Goal: Task Accomplishment & Management: Manage account settings

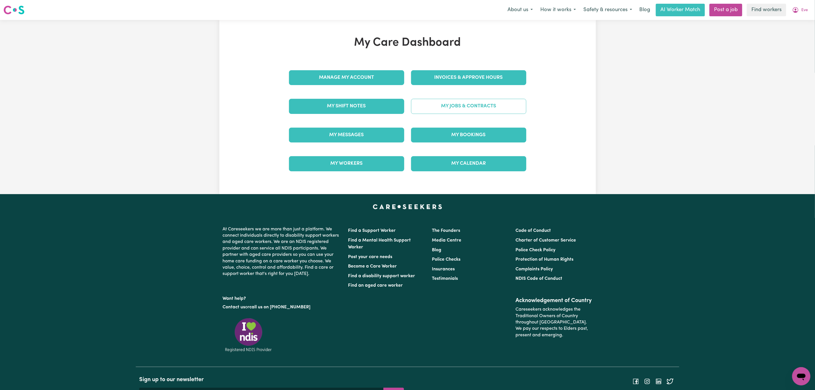
click at [454, 107] on link "My Jobs & Contracts" at bounding box center [468, 106] width 115 height 15
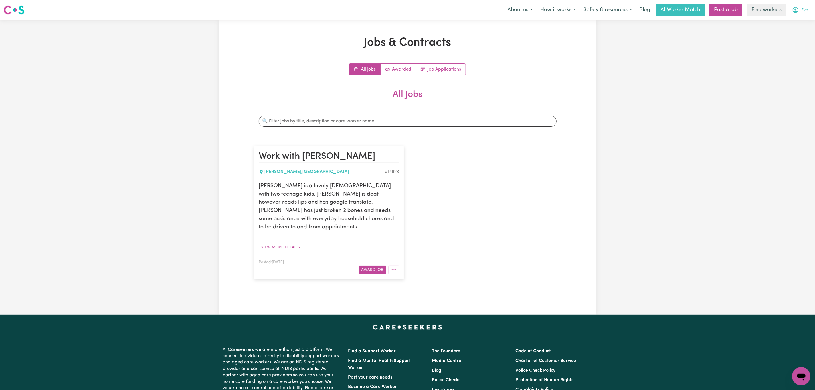
click at [801, 10] on button "Eve" at bounding box center [800, 10] width 23 height 12
click at [792, 23] on link "My Dashboard" at bounding box center [788, 22] width 45 height 11
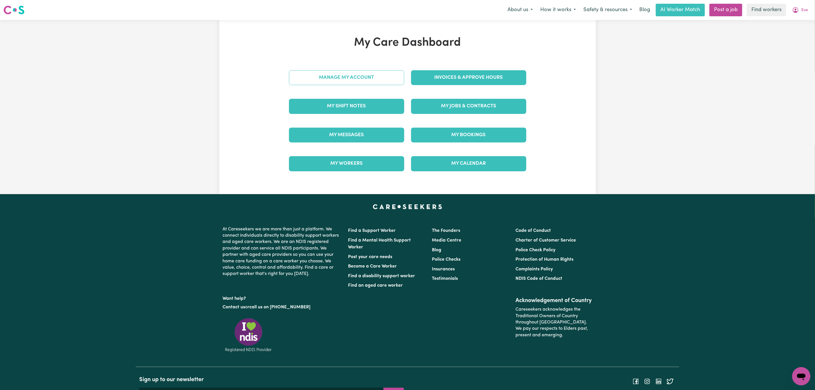
click at [339, 79] on link "Manage My Account" at bounding box center [346, 77] width 115 height 15
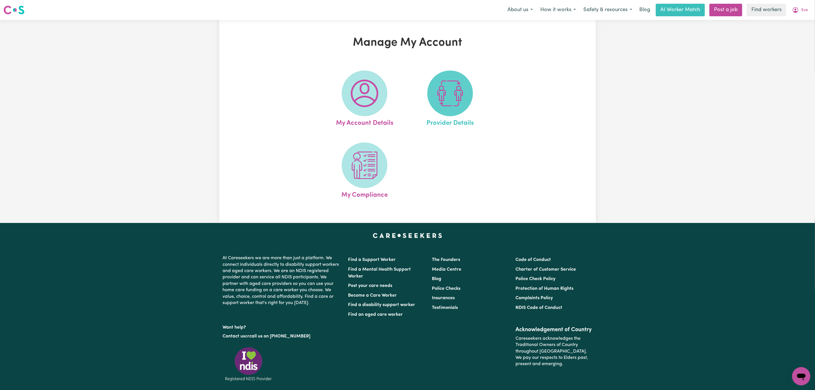
click at [439, 92] on img at bounding box center [449, 93] width 27 height 27
select select "NDIS_FUNDING_PLAN_MANAGED"
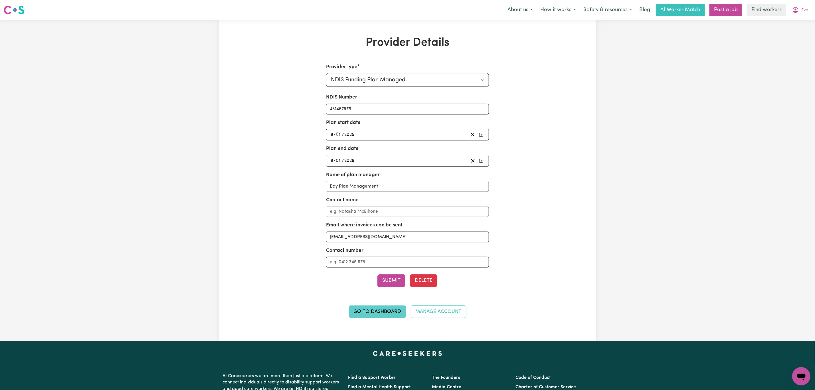
click at [361, 315] on link "Go to Dashboard" at bounding box center [377, 311] width 57 height 13
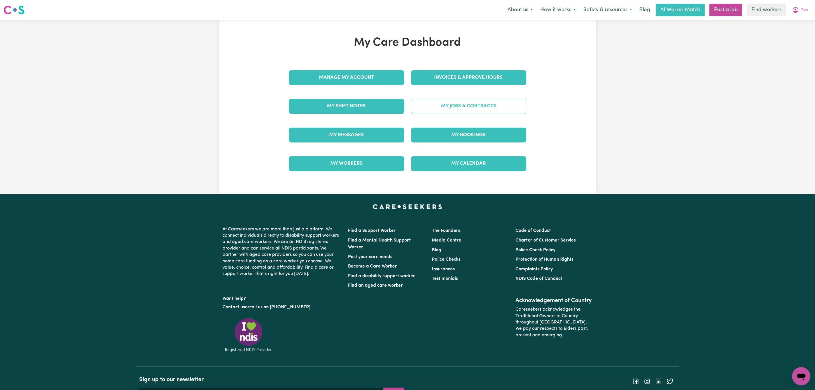
click at [438, 106] on link "My Jobs & Contracts" at bounding box center [468, 106] width 115 height 15
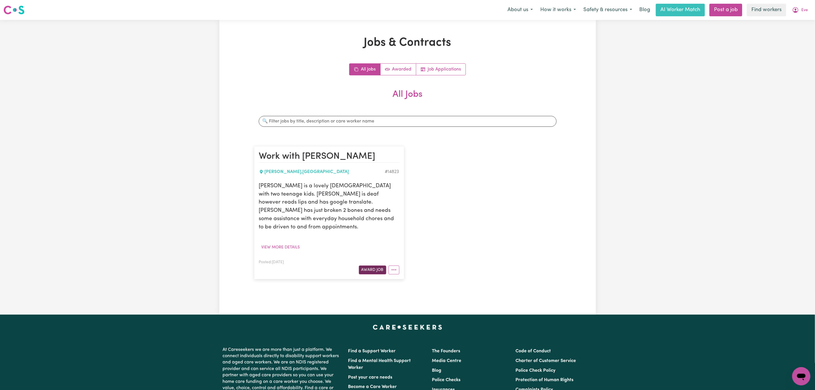
click at [382, 265] on button "Award Job" at bounding box center [372, 269] width 27 height 9
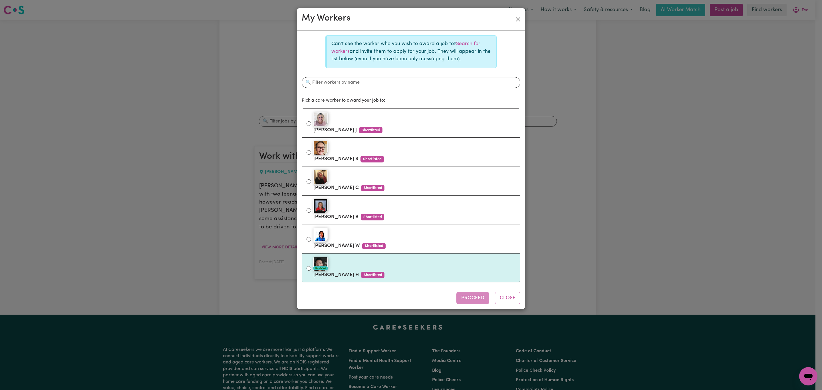
click at [381, 269] on div "#OpenForWork" at bounding box center [414, 264] width 202 height 14
click at [311, 269] on input "#OpenForWork [PERSON_NAME] Shortlisted" at bounding box center [308, 268] width 5 height 5
radio input "true"
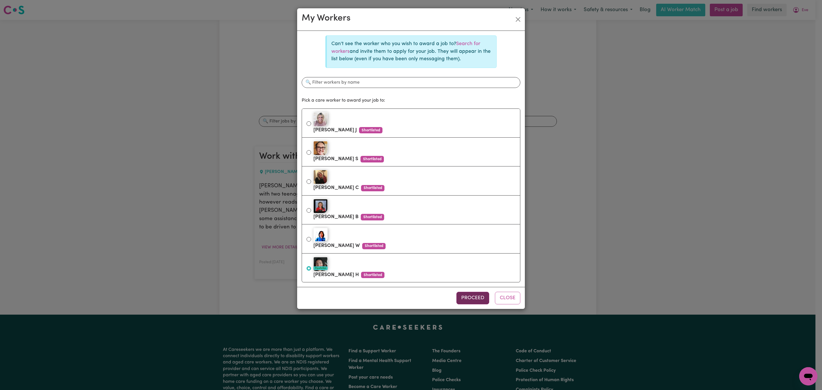
click at [468, 302] on button "Proceed" at bounding box center [472, 298] width 33 height 13
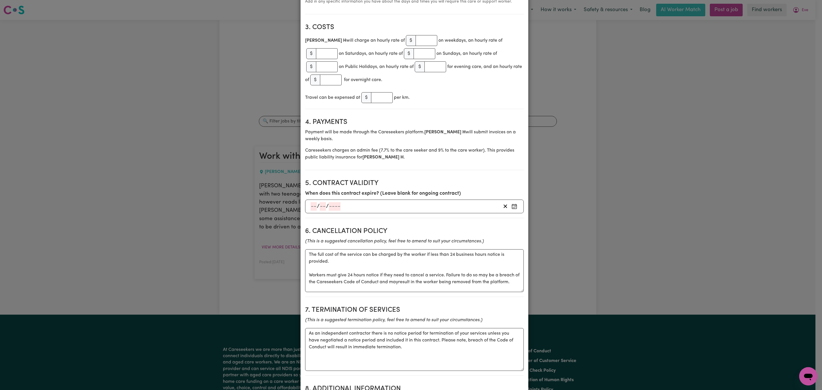
scroll to position [257, 0]
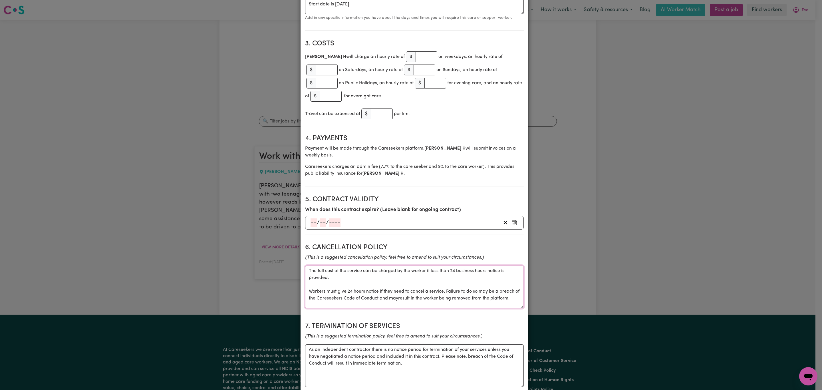
click at [347, 265] on textarea "The full cost of the service can be charged by the worker if less than 24 busin…" at bounding box center [414, 286] width 219 height 43
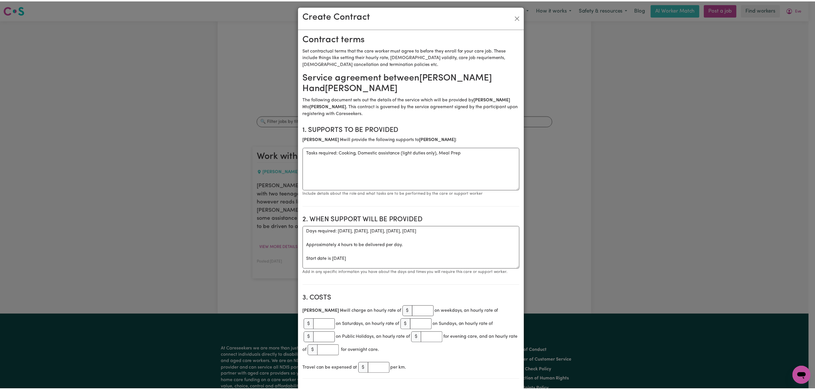
scroll to position [0, 0]
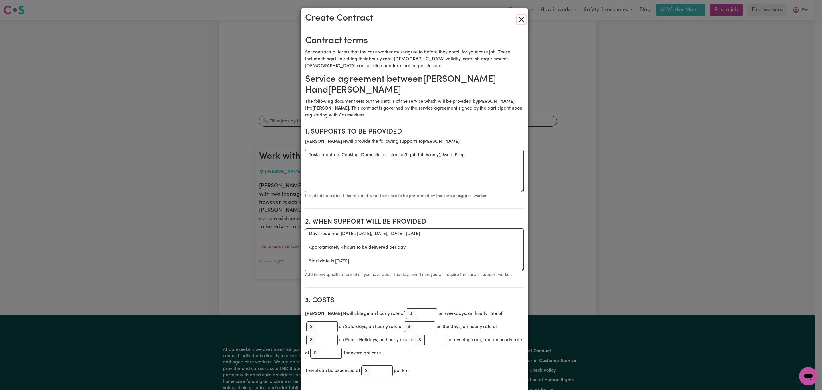
click at [517, 15] on button "Close" at bounding box center [521, 19] width 9 height 9
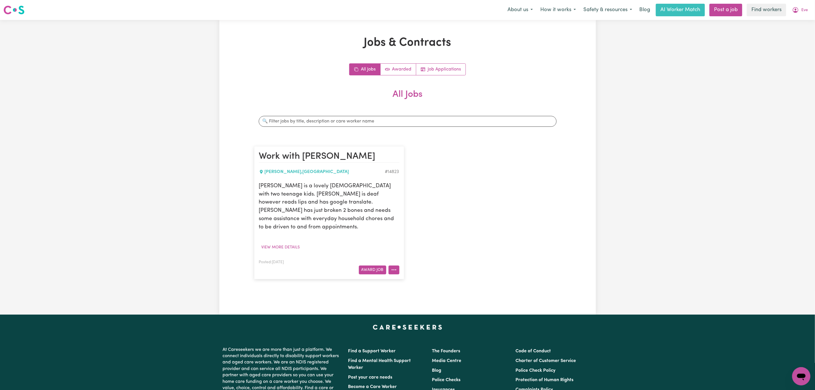
click at [394, 265] on button "More options" at bounding box center [394, 269] width 11 height 9
click at [407, 300] on link "Edit Job" at bounding box center [411, 305] width 45 height 11
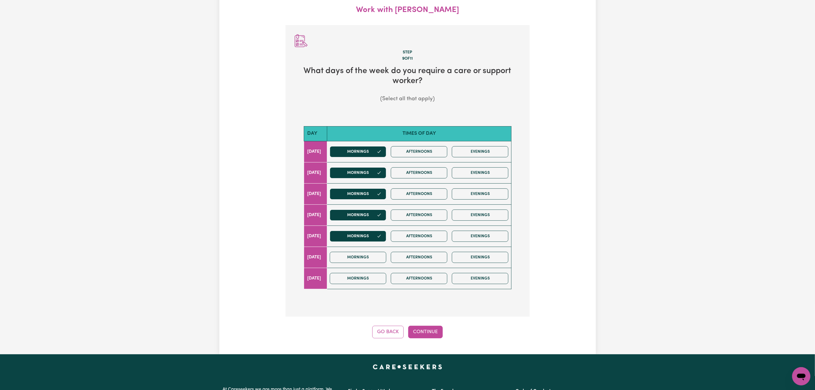
scroll to position [63, 0]
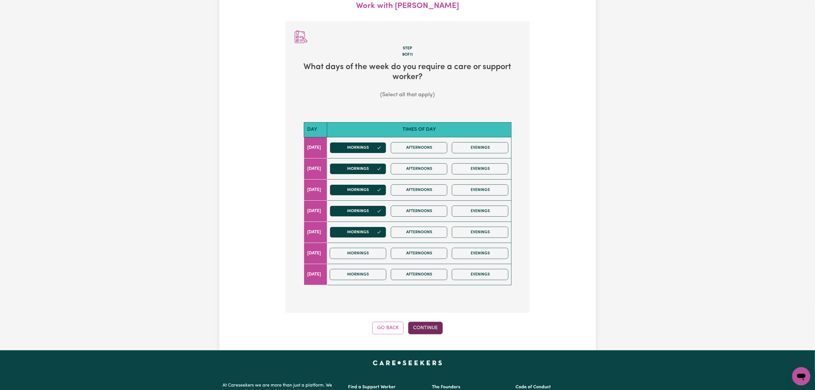
click at [421, 334] on button "Continue" at bounding box center [425, 328] width 35 height 13
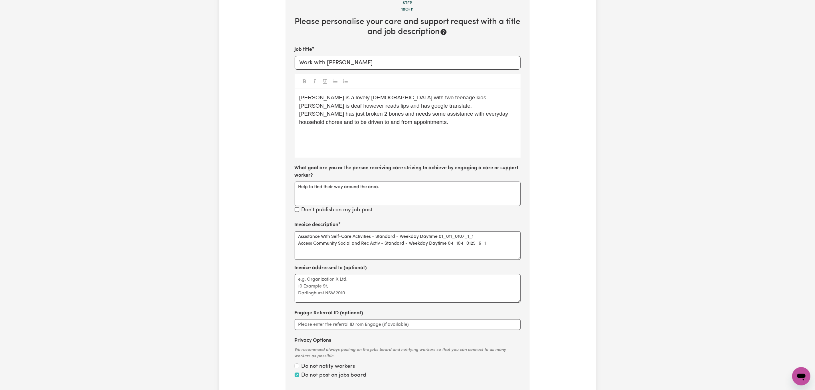
scroll to position [127, 0]
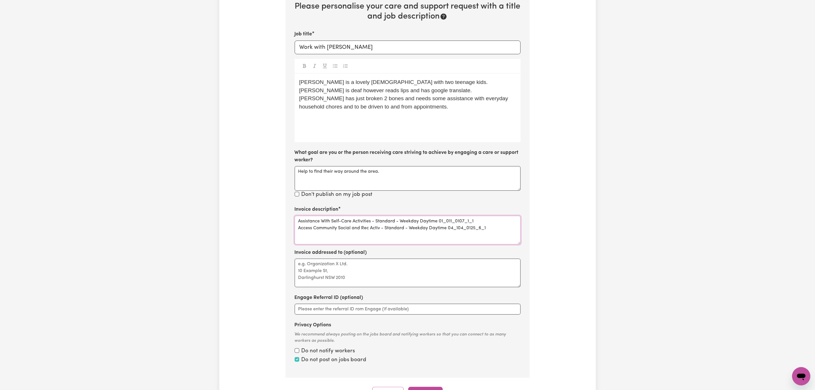
drag, startPoint x: 479, startPoint y: 221, endPoint x: 296, endPoint y: 223, distance: 183.2
click at [296, 223] on textarea "Assistance With Self-Care Activities - Standard - Weekday Daytime 01_011_0107_1…" at bounding box center [408, 230] width 226 height 29
click at [346, 232] on textarea "Assistance With Self-Care Activities - Standard - Weekday Daytime 01_011_0107_1…" at bounding box center [408, 230] width 226 height 29
click at [427, 220] on textarea "Assistance With Self-Care Activities - Standard - Weekday Daytime 01_011_0107_1…" at bounding box center [408, 230] width 226 height 29
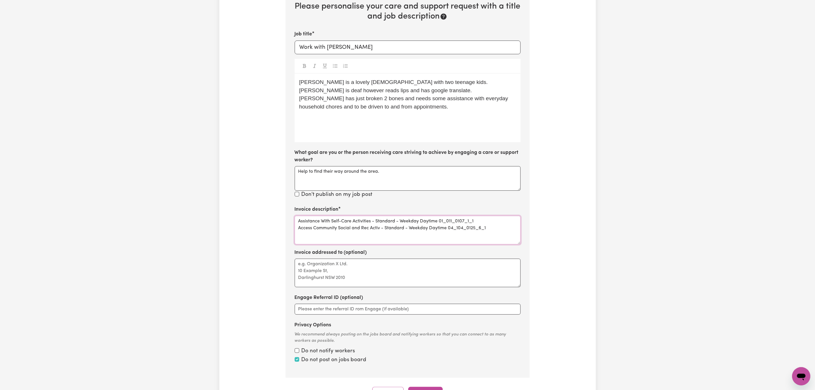
click at [427, 220] on textarea "Assistance With Self-Care Activities - Standard - Weekday Daytime 01_011_0107_1…" at bounding box center [408, 230] width 226 height 29
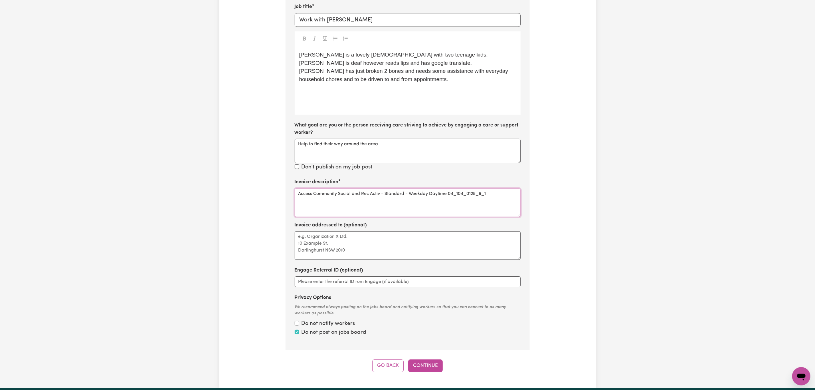
scroll to position [170, 0]
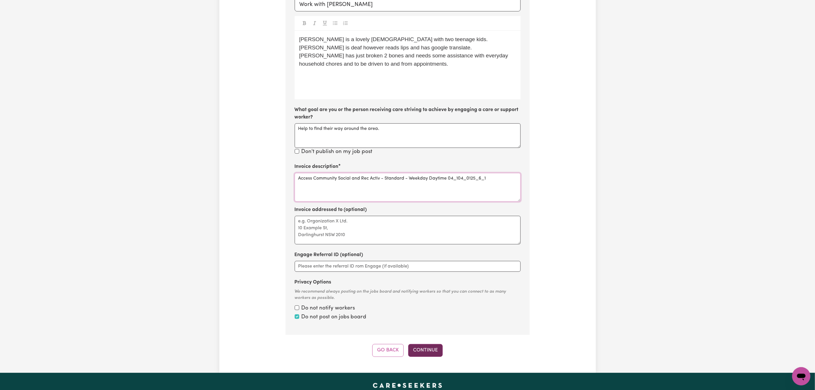
type textarea "Access Community Social and Rec Activ - Standard - Weekday Daytime 04_104_0125_…"
click at [424, 354] on button "Continue" at bounding box center [425, 350] width 35 height 13
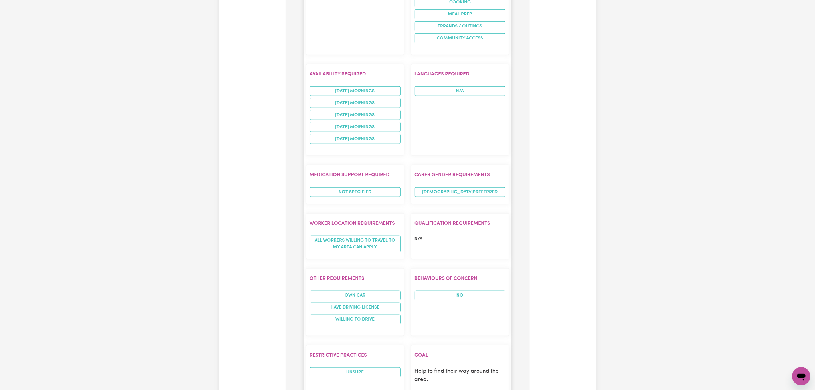
scroll to position [469, 0]
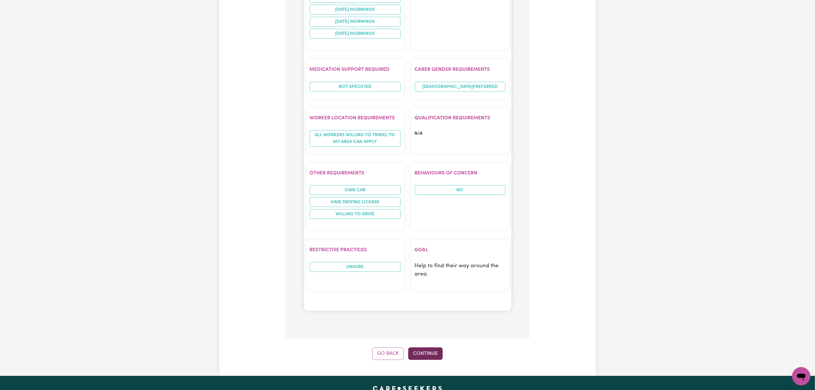
click at [422, 352] on button "Continue" at bounding box center [425, 353] width 35 height 13
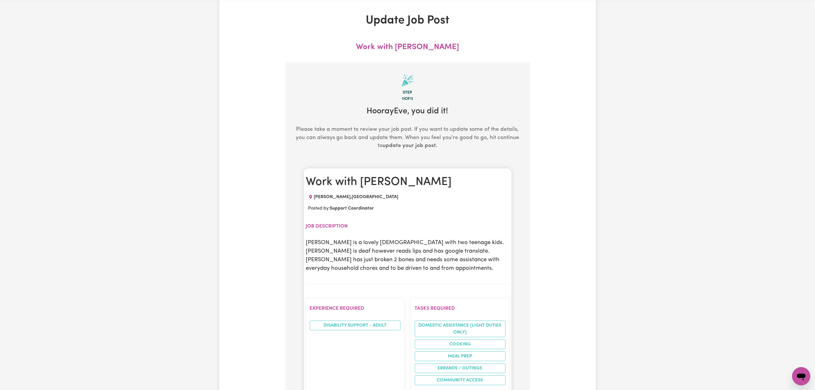
scroll to position [0, 0]
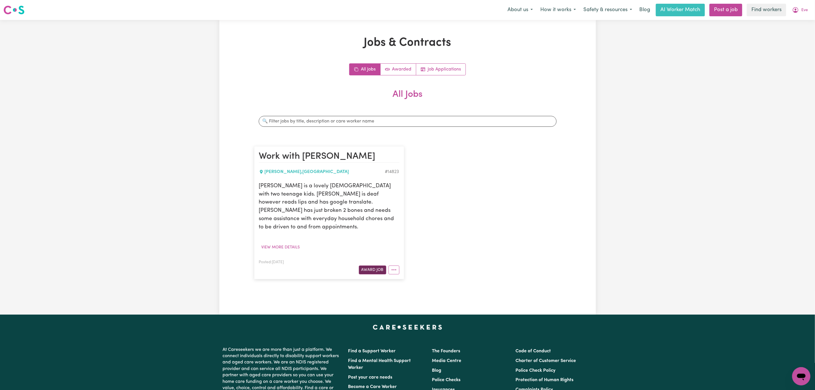
click at [373, 265] on button "Award Job" at bounding box center [372, 269] width 27 height 9
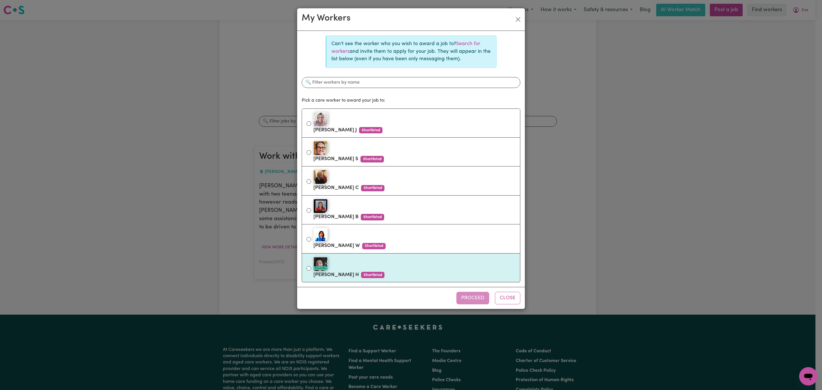
click at [371, 264] on div "#OpenForWork" at bounding box center [414, 264] width 202 height 14
click at [311, 266] on input "#OpenForWork [PERSON_NAME] Shortlisted" at bounding box center [308, 268] width 5 height 5
radio input "true"
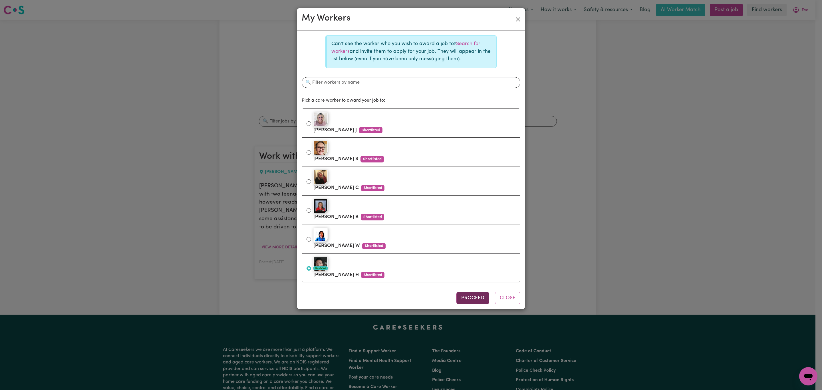
click at [456, 299] on button "Proceed" at bounding box center [472, 298] width 33 height 13
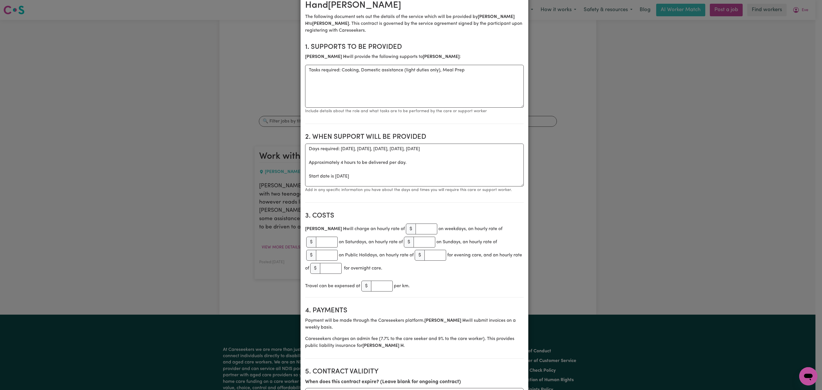
scroll to position [86, 0]
click at [415, 223] on input "number" at bounding box center [426, 228] width 22 height 11
type input "65"
click at [438, 278] on div "Travel can be expensed at $ per km." at bounding box center [414, 284] width 219 height 13
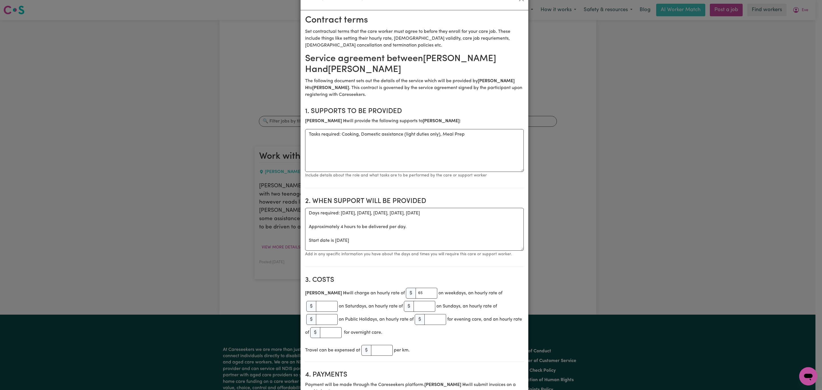
scroll to position [0, 0]
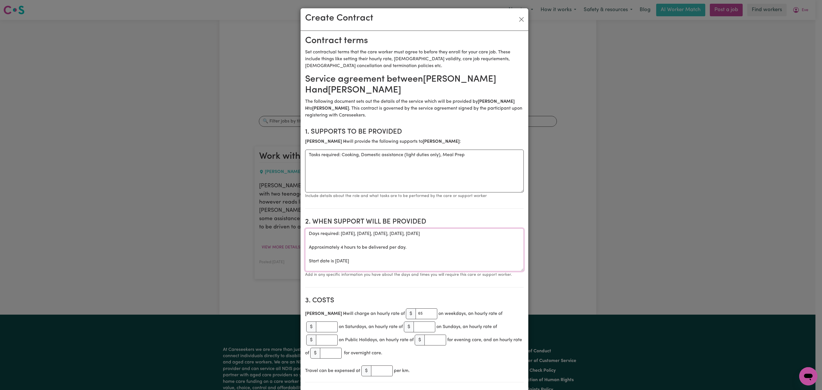
click at [383, 253] on textarea "Days required: [DATE], [DATE], [DATE], [DATE], [DATE] Approximately 4 hours to …" at bounding box center [414, 249] width 219 height 43
drag, startPoint x: 358, startPoint y: 252, endPoint x: 278, endPoint y: 252, distance: 79.9
click at [278, 252] on div "Create Contract Contract terms Set contractual terms that the care worker must …" at bounding box center [411, 195] width 822 height 390
type textarea "Days required: [DATE], [DATE], [DATE], [DATE], [DATE] Approximately 4 hours to …"
drag, startPoint x: 428, startPoint y: 236, endPoint x: 291, endPoint y: 226, distance: 137.0
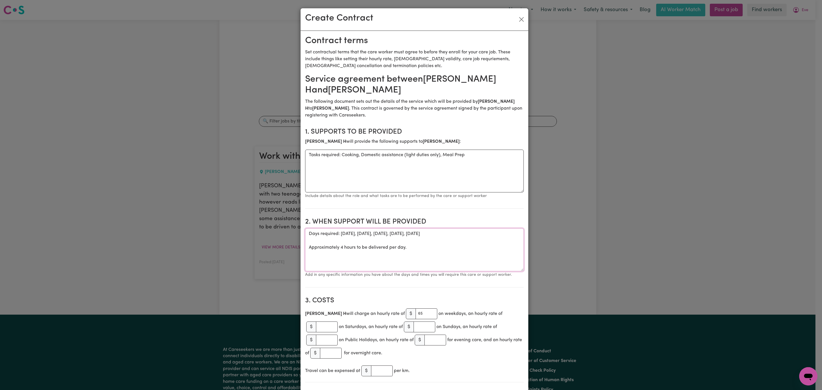
click at [291, 226] on div "Create Contract Contract terms Set contractual terms that the care worker must …" at bounding box center [411, 195] width 822 height 390
type textarea "Shift days and times to be discussed and confirmed with [PERSON_NAME] and [PERS…"
click at [472, 149] on textarea "Tasks required: Cooking, Domestic assistance (light duties only), Meal Prep" at bounding box center [414, 170] width 219 height 43
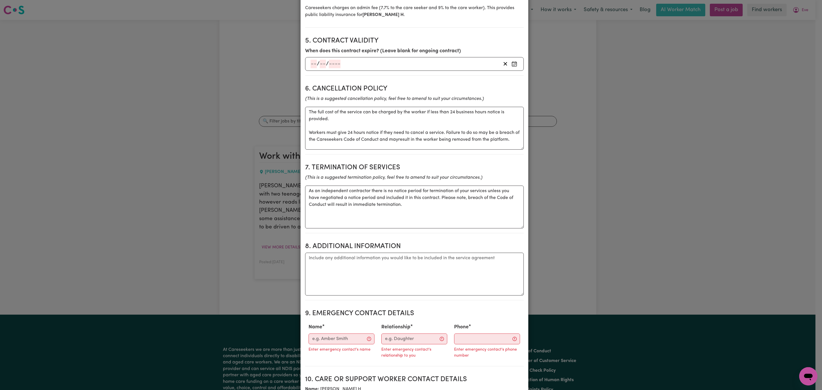
scroll to position [428, 0]
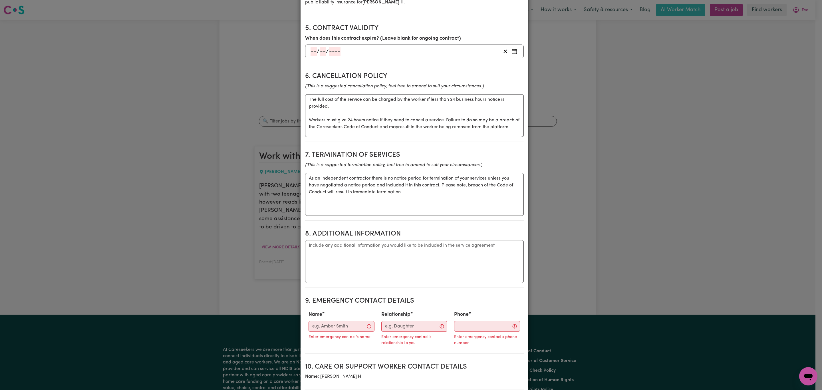
type textarea "Tasks required: Cooking, Domestic assistance (light duties only), Meal Prep, co…"
click at [337, 321] on input "Name" at bounding box center [341, 326] width 66 height 11
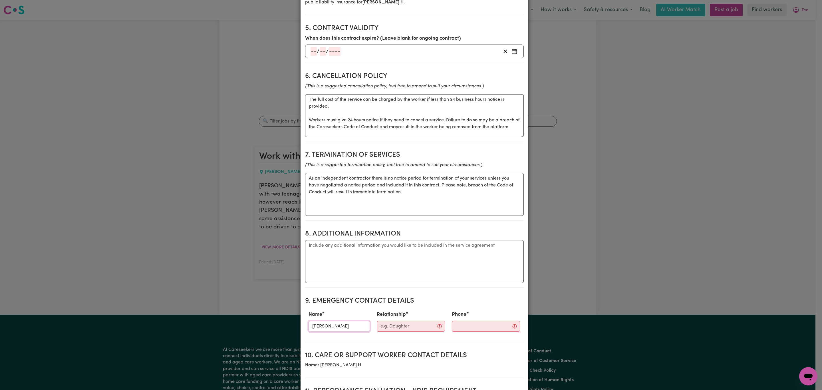
type input "[PERSON_NAME]"
click at [380, 321] on input "Relationship" at bounding box center [411, 326] width 68 height 11
type input "SC"
click at [461, 321] on input "Phone" at bounding box center [480, 326] width 69 height 11
click at [460, 321] on input "Phone" at bounding box center [480, 326] width 69 height 11
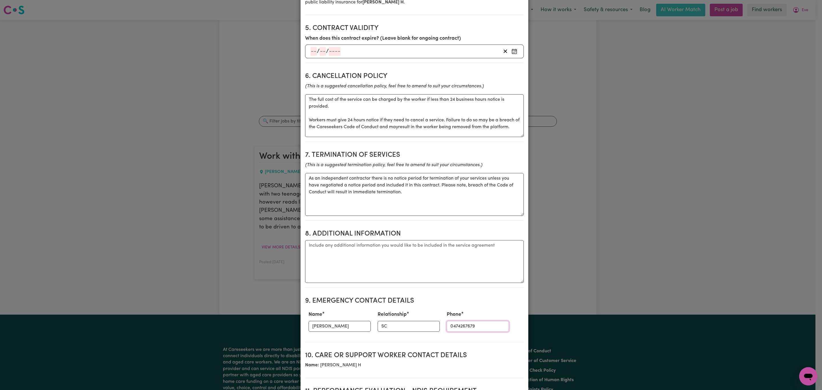
type input "0474267679"
click at [442, 347] on section "10. Care or support worker contact details Name: [PERSON_NAME]" at bounding box center [414, 362] width 219 height 31
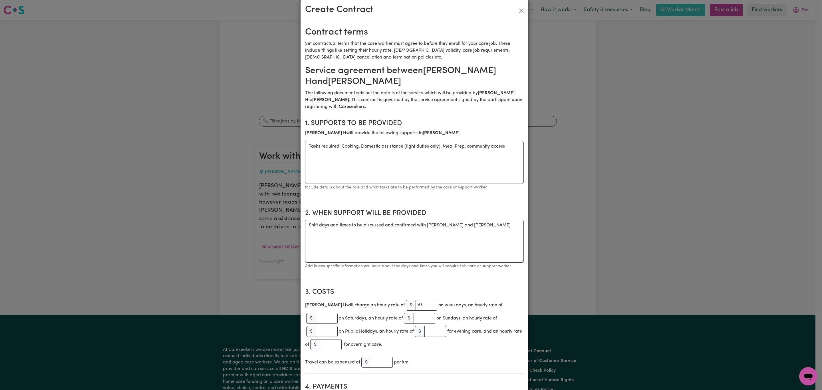
scroll to position [0, 0]
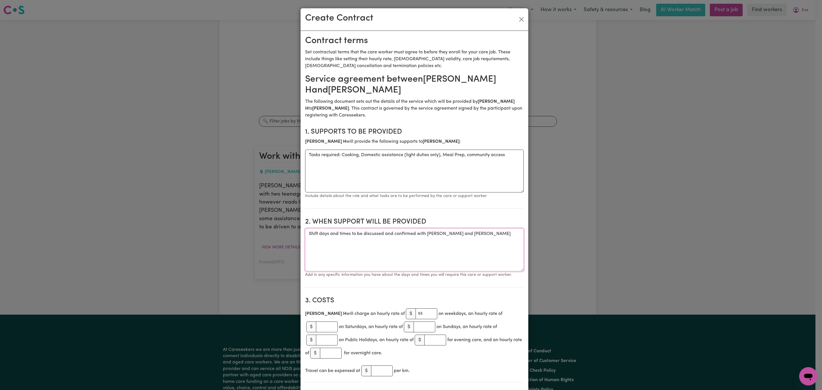
click at [461, 228] on textarea "Shift days and times to be discussed and confirmed with [PERSON_NAME] and [PERS…" at bounding box center [414, 249] width 219 height 43
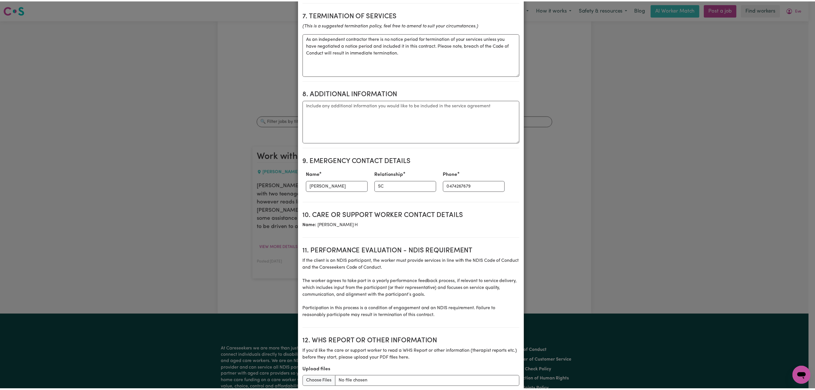
scroll to position [602, 0]
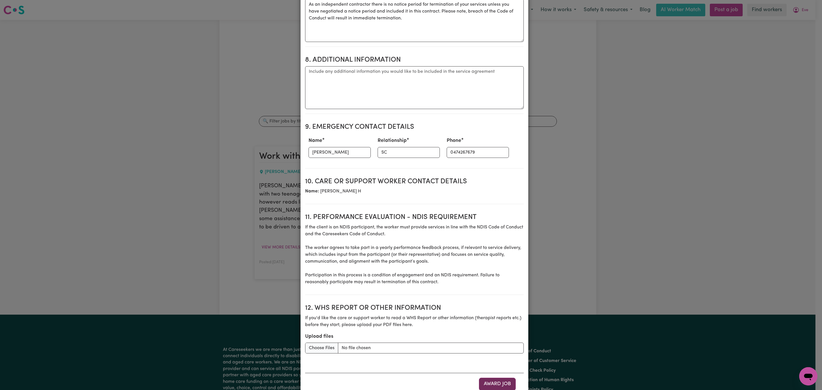
type textarea "Shift days and times to be discussed and confirmed with [PERSON_NAME] and [PERS…"
click at [492, 377] on button "Award Job" at bounding box center [497, 383] width 37 height 13
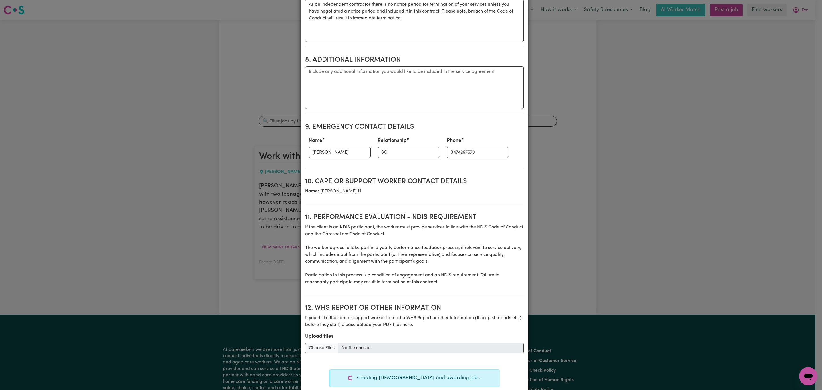
type textarea "Tasks required: Cooking, Domestic assistance (light duties only), Meal Prep"
type textarea "Days required: [DATE], [DATE], [DATE], [DATE], [DATE] Approximately 4 hours to …"
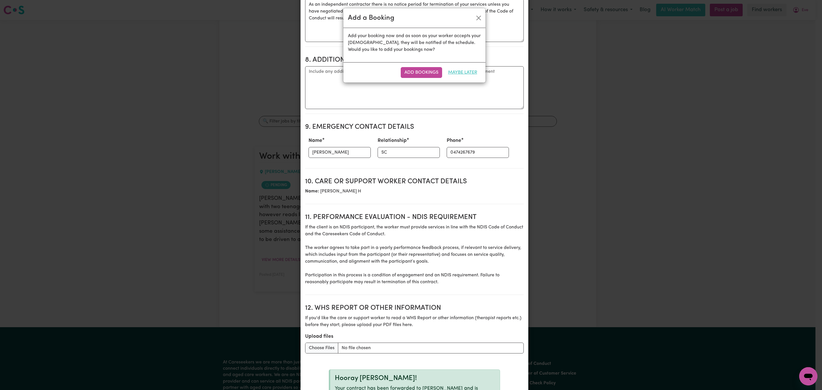
click at [465, 73] on button "Maybe Later" at bounding box center [462, 72] width 37 height 11
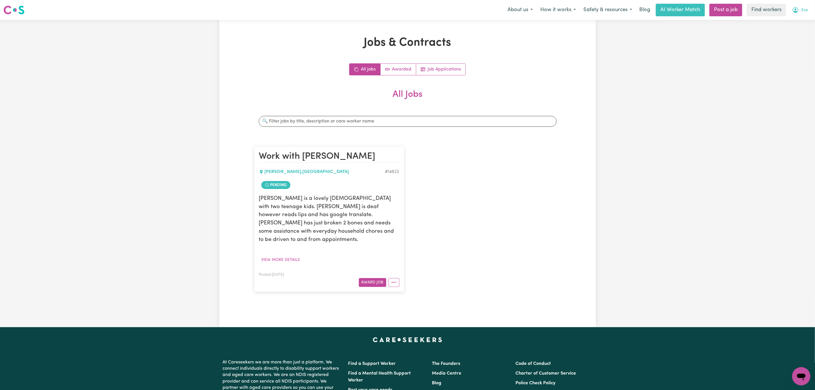
click at [798, 11] on icon "My Account" at bounding box center [796, 10] width 6 height 6
click at [801, 18] on link "My Dashboard" at bounding box center [788, 22] width 45 height 11
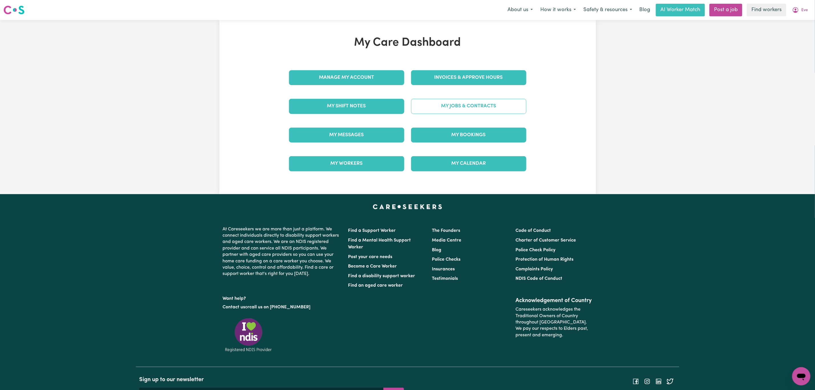
click at [420, 110] on link "My Jobs & Contracts" at bounding box center [468, 106] width 115 height 15
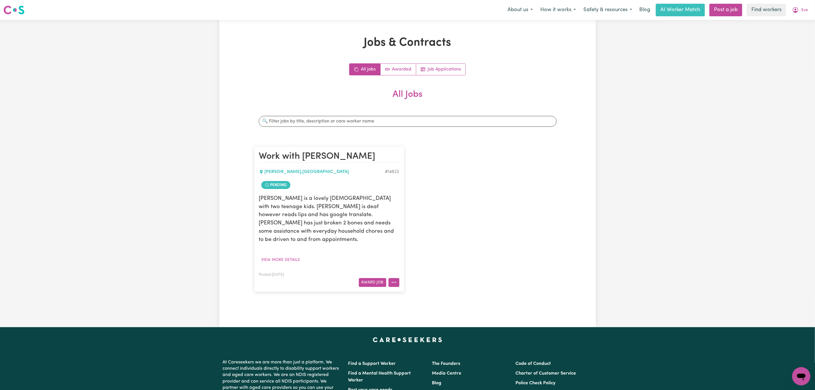
click at [391, 279] on icon "More options" at bounding box center [394, 282] width 6 height 6
click at [417, 337] on link "Edit Job" at bounding box center [416, 341] width 55 height 11
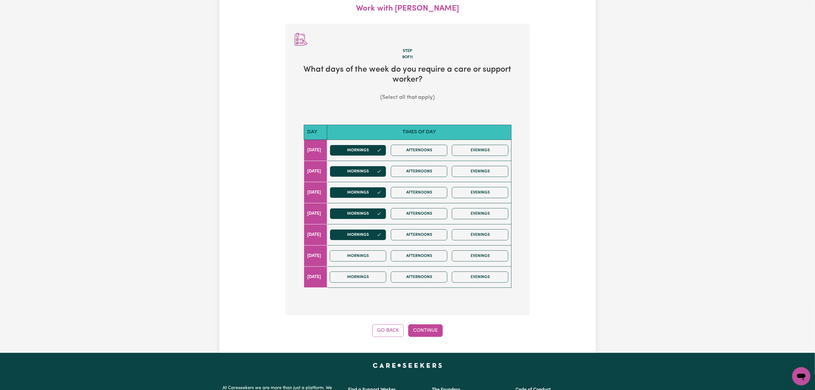
scroll to position [129, 0]
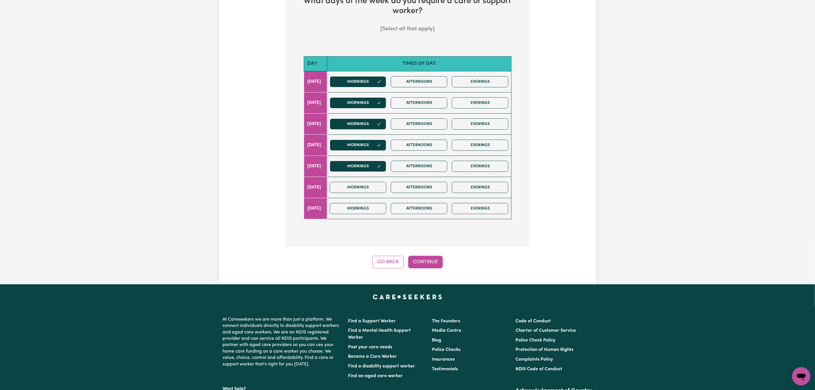
click at [426, 253] on div "Step 9 of 11 What days of the week do you require a care or support worker? (Se…" at bounding box center [408, 111] width 244 height 313
click at [425, 261] on button "Continue" at bounding box center [425, 262] width 35 height 13
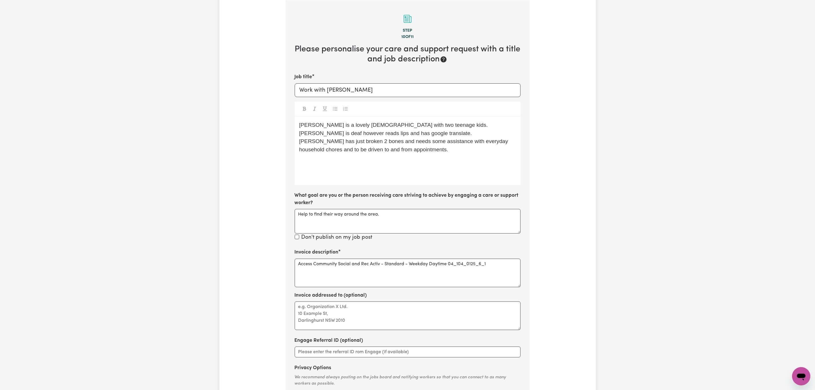
scroll to position [127, 0]
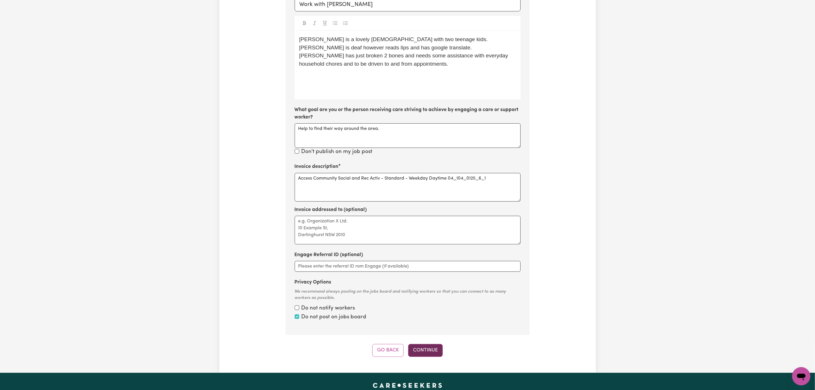
click at [433, 346] on button "Continue" at bounding box center [425, 350] width 35 height 13
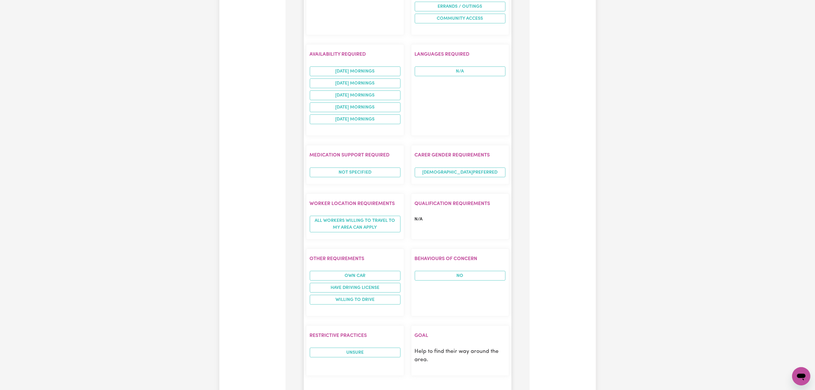
scroll to position [512, 0]
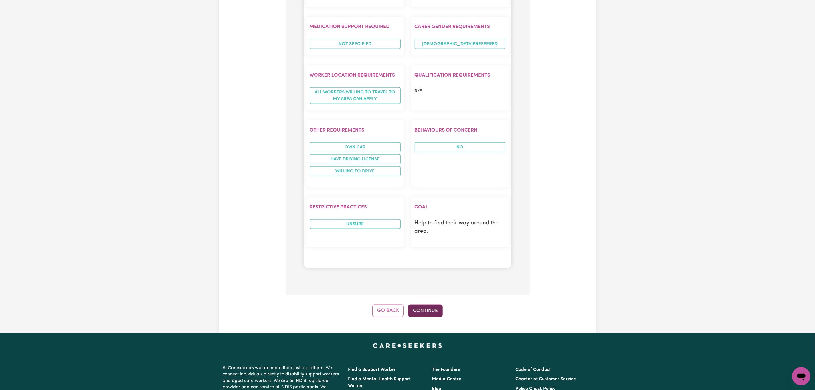
click at [426, 306] on button "Continue" at bounding box center [425, 310] width 35 height 13
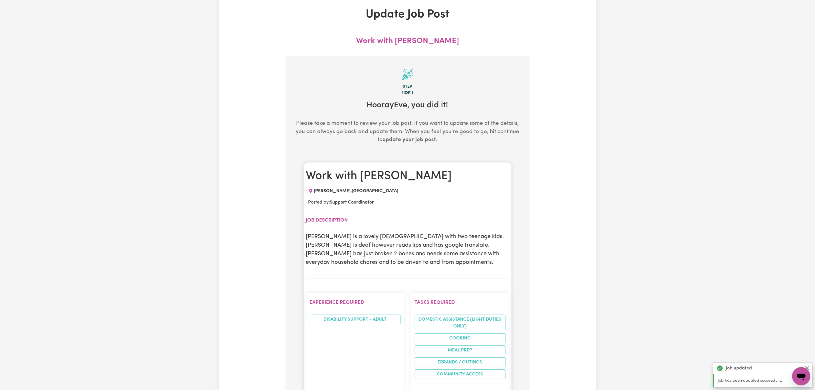
scroll to position [0, 0]
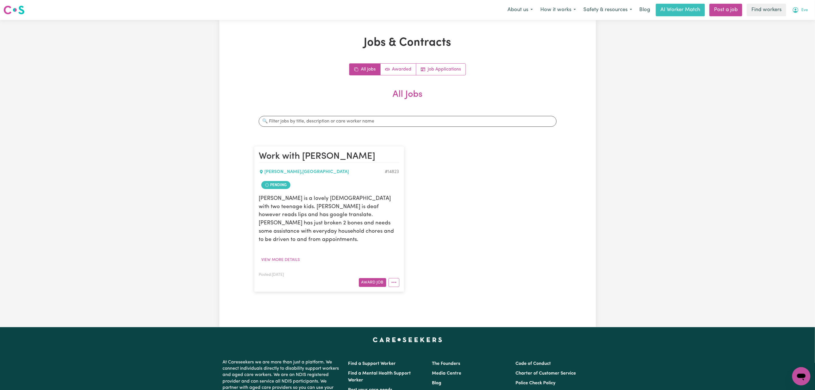
click at [805, 9] on button "Eve" at bounding box center [800, 10] width 23 height 12
click at [799, 19] on link "My Dashboard" at bounding box center [788, 22] width 45 height 11
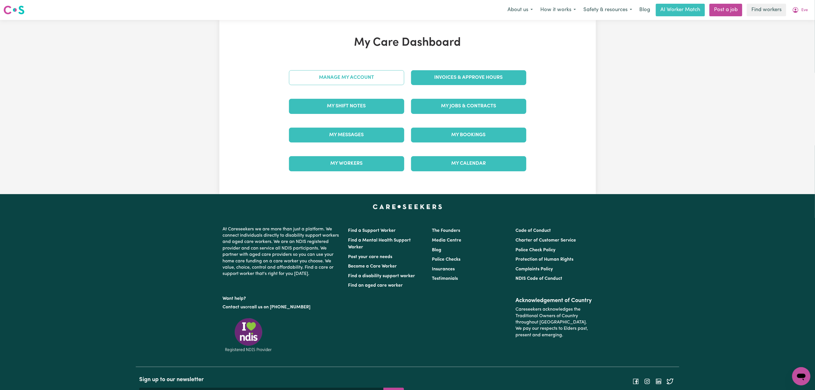
click at [334, 81] on link "Manage My Account" at bounding box center [346, 77] width 115 height 15
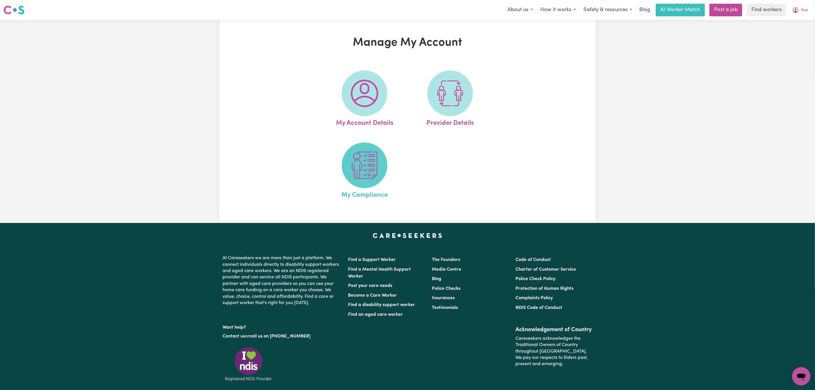
click at [370, 169] on img at bounding box center [364, 164] width 27 height 27
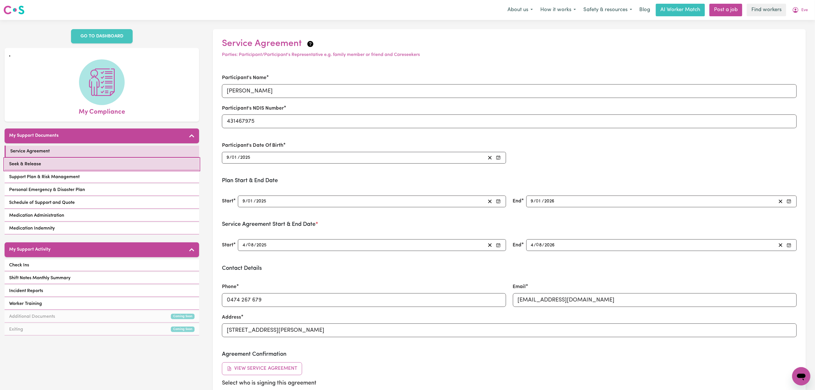
click at [128, 163] on link "Seek & Release" at bounding box center [102, 164] width 195 height 12
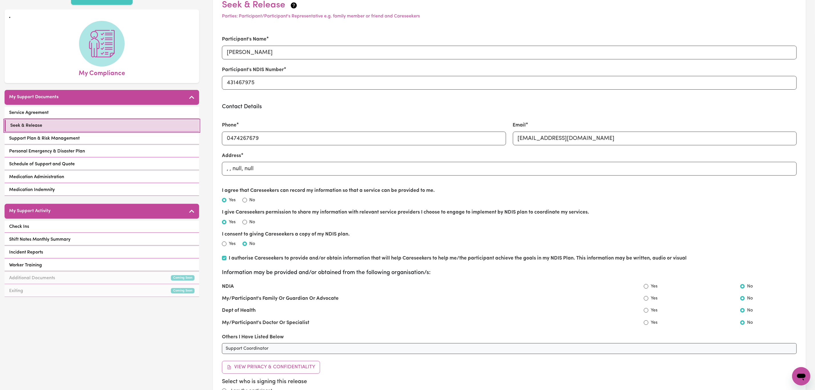
scroll to position [86, 0]
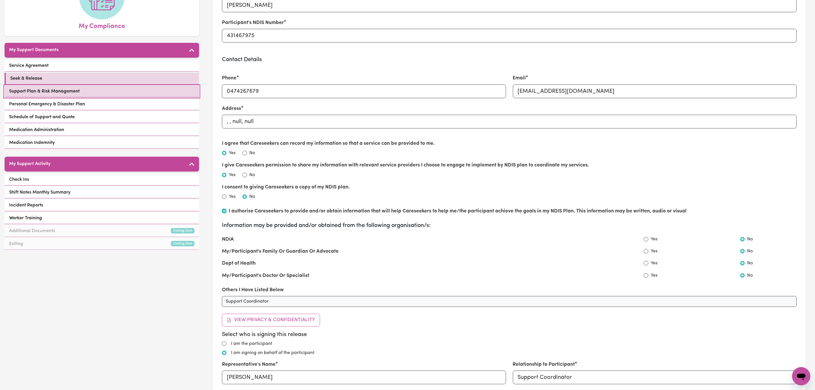
click at [98, 95] on link "Support Plan & Risk Management" at bounding box center [102, 92] width 195 height 12
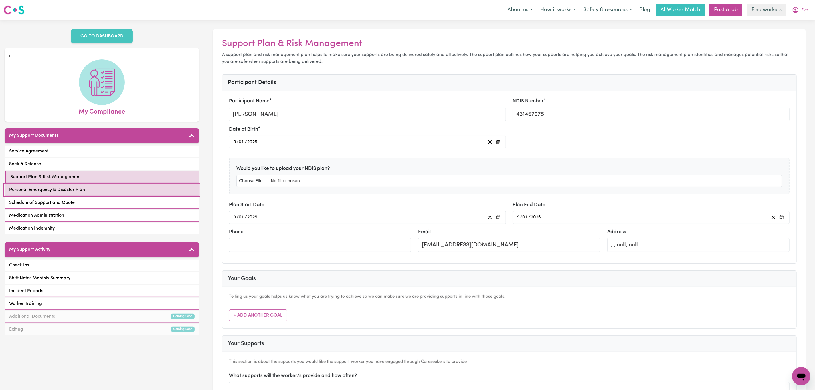
click at [76, 193] on span "Personal Emergency & Disaster Plan" at bounding box center [47, 189] width 76 height 7
select select "continue"
select select "phone"
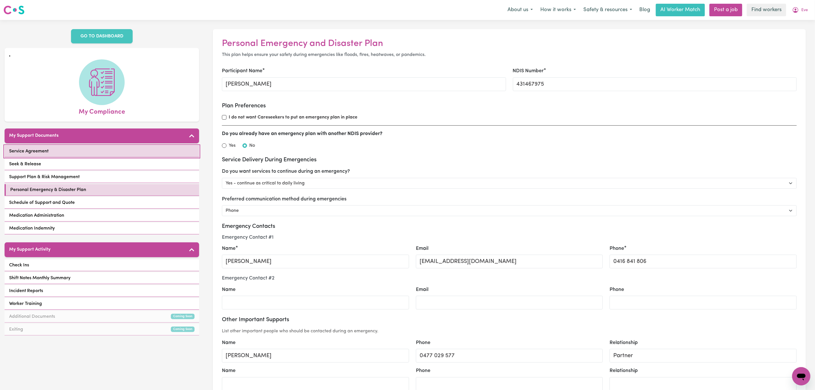
click at [134, 148] on link "Service Agreement" at bounding box center [102, 151] width 195 height 12
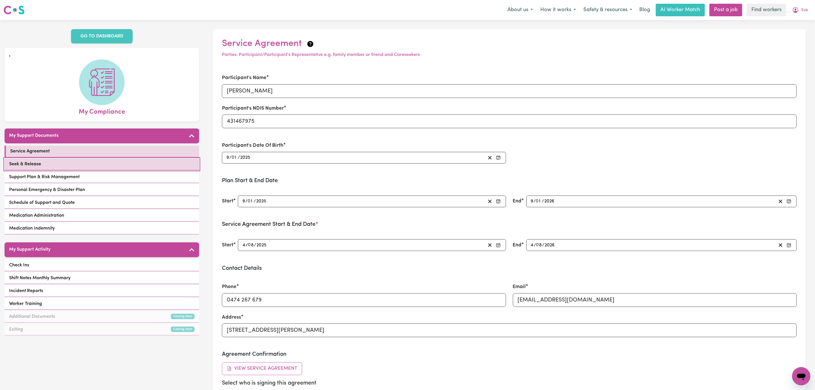
click at [133, 167] on link "Seek & Release" at bounding box center [102, 164] width 195 height 12
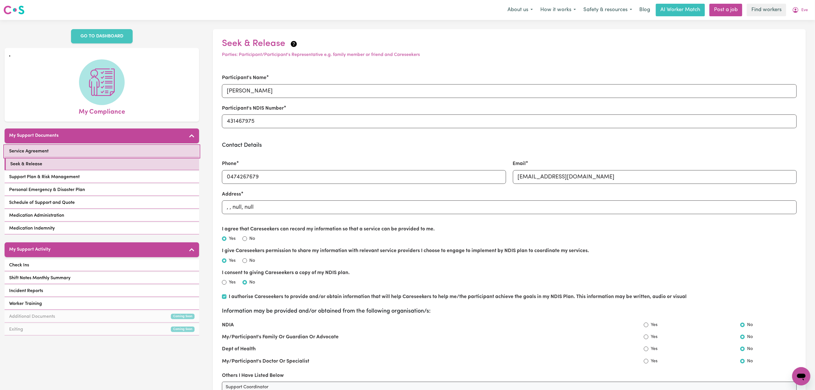
click at [143, 147] on link "Service Agreement" at bounding box center [102, 151] width 195 height 12
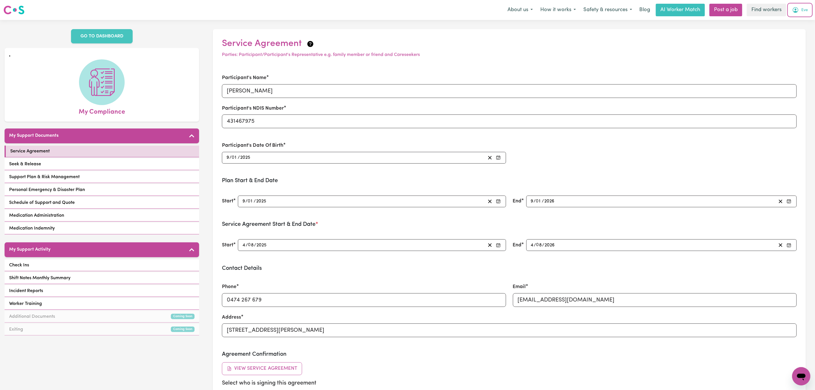
click at [805, 11] on span "Eve" at bounding box center [804, 10] width 7 height 6
click at [801, 20] on link "My Dashboard" at bounding box center [788, 22] width 45 height 11
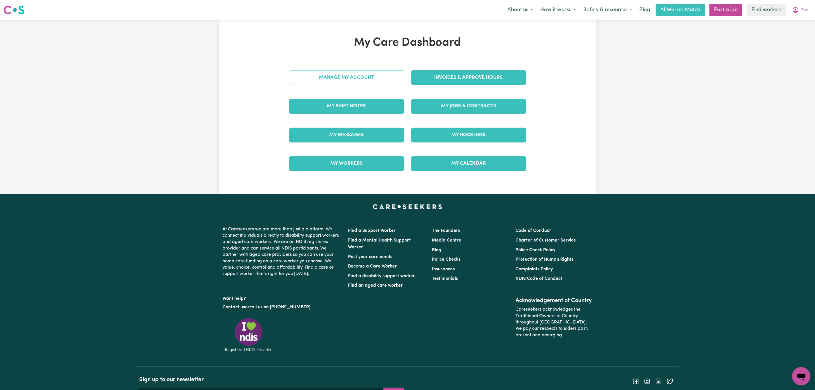
click at [319, 76] on link "Manage My Account" at bounding box center [346, 77] width 115 height 15
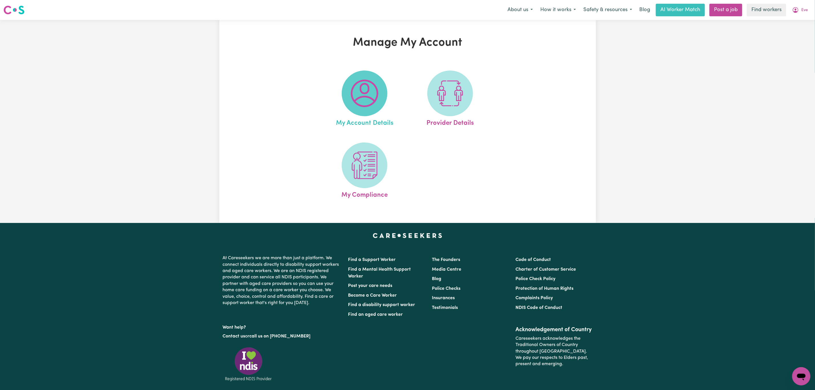
click at [359, 96] on img at bounding box center [364, 93] width 27 height 27
select select "Australian"
select select "text"
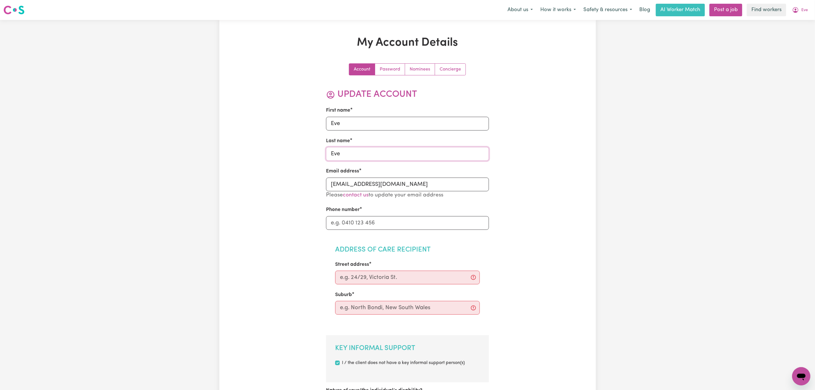
click at [353, 155] on input "Eve" at bounding box center [407, 154] width 163 height 14
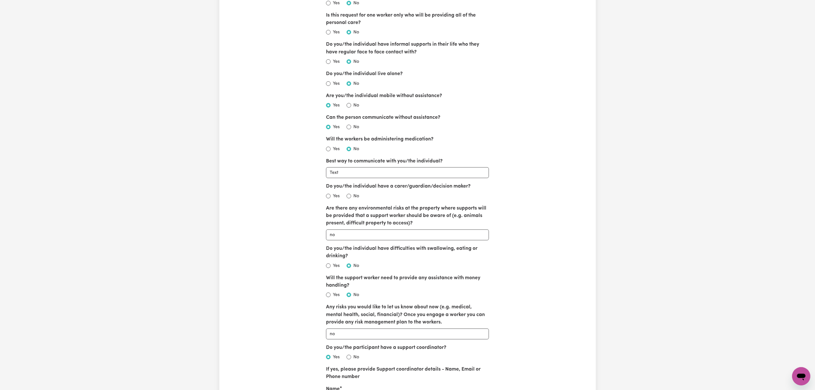
scroll to position [556, 0]
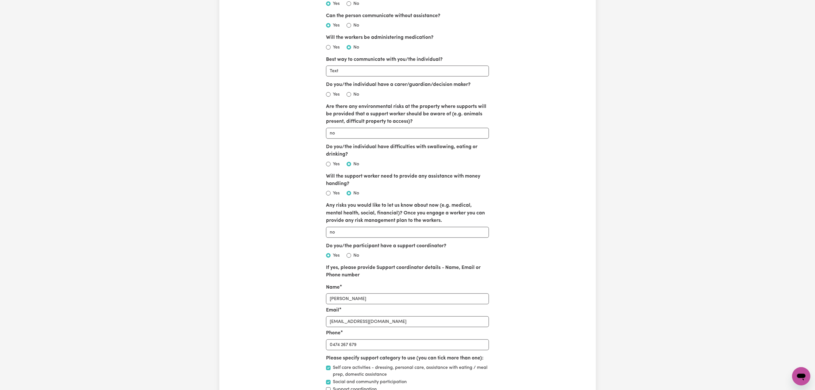
type input "[PERSON_NAME]"
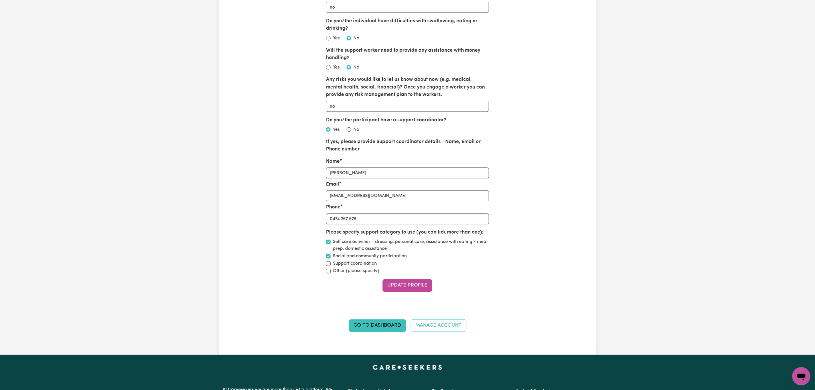
scroll to position [727, 0]
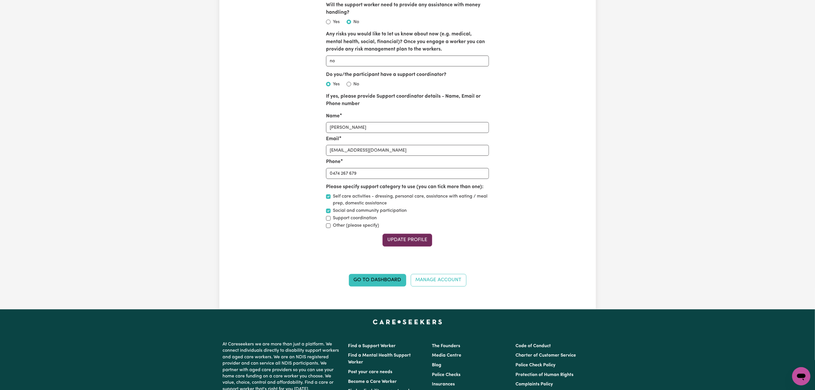
click at [409, 245] on button "Update Profile" at bounding box center [408, 240] width 50 height 13
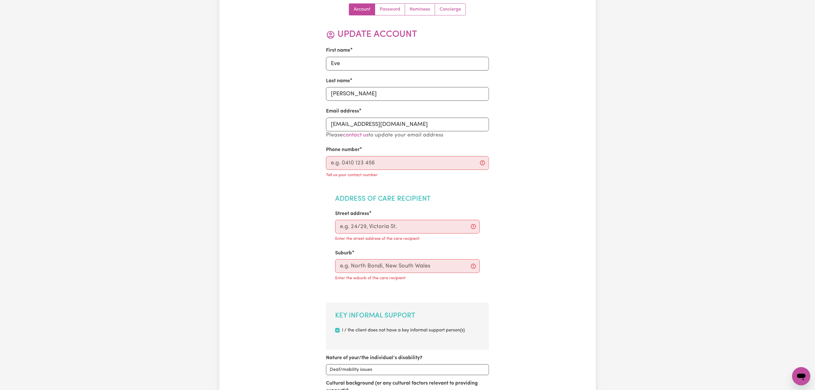
scroll to position [0, 0]
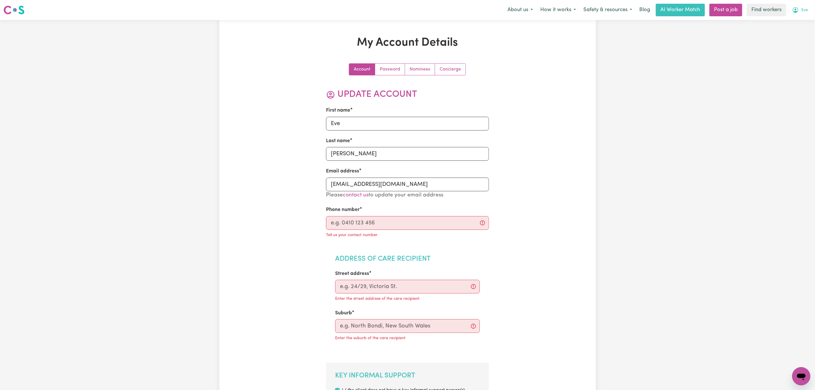
click at [804, 9] on span "Eve" at bounding box center [804, 10] width 7 height 6
click at [799, 20] on link "My Dashboard" at bounding box center [788, 22] width 45 height 11
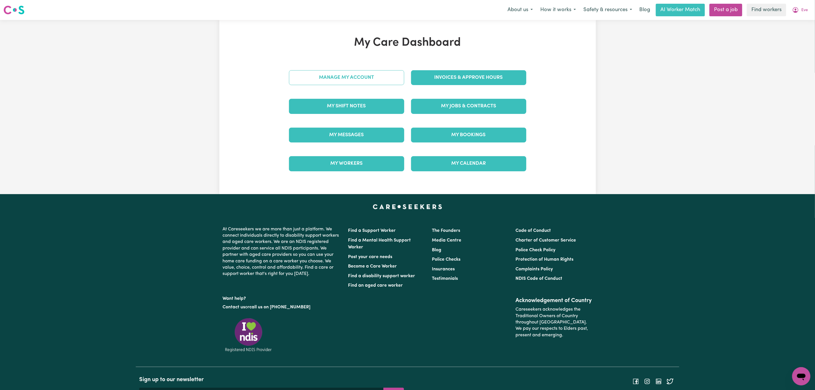
click at [358, 75] on link "Manage My Account" at bounding box center [346, 77] width 115 height 15
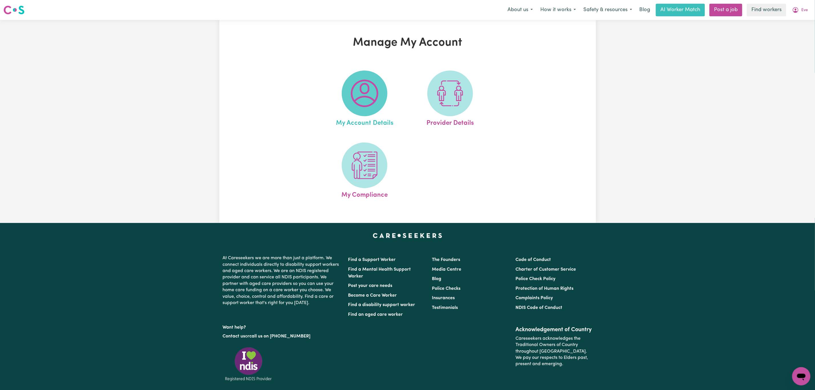
click at [349, 91] on span at bounding box center [365, 93] width 46 height 46
select select "Australian"
select select "text"
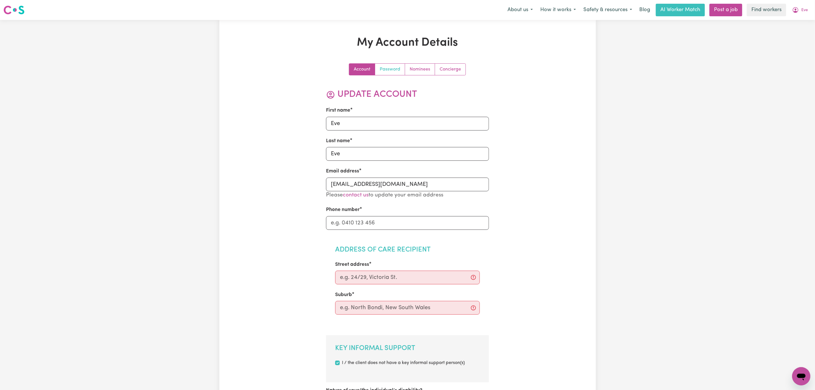
click at [398, 69] on link "Password" at bounding box center [390, 69] width 30 height 11
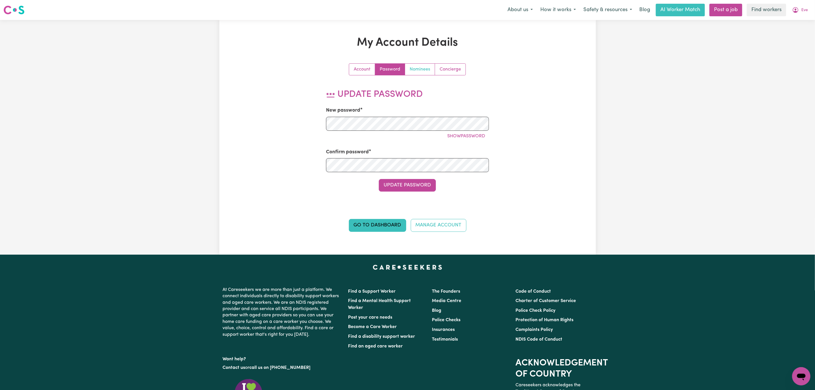
click at [425, 69] on link "Nominees" at bounding box center [420, 69] width 30 height 11
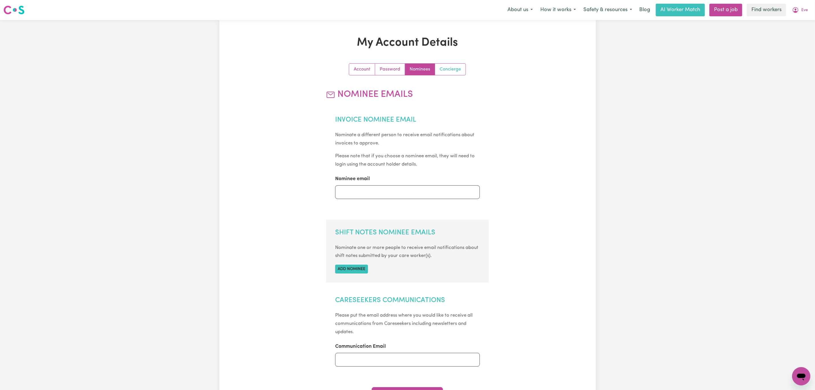
click at [454, 72] on link "Concierge" at bounding box center [450, 69] width 31 height 11
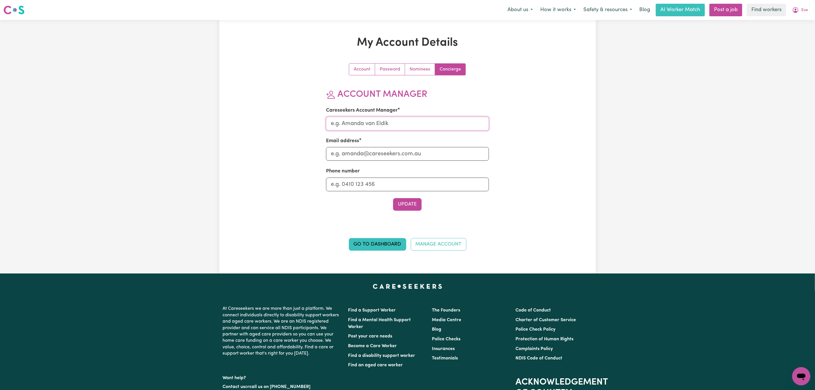
click at [370, 124] on input "Careseekers Account Manager" at bounding box center [407, 124] width 163 height 14
type input "[PERSON_NAME]"
click at [343, 157] on input "Email address" at bounding box center [407, 154] width 163 height 14
type input "[PERSON_NAME][EMAIL_ADDRESS][DOMAIN_NAME]"
click at [404, 199] on button "Update" at bounding box center [407, 204] width 29 height 13
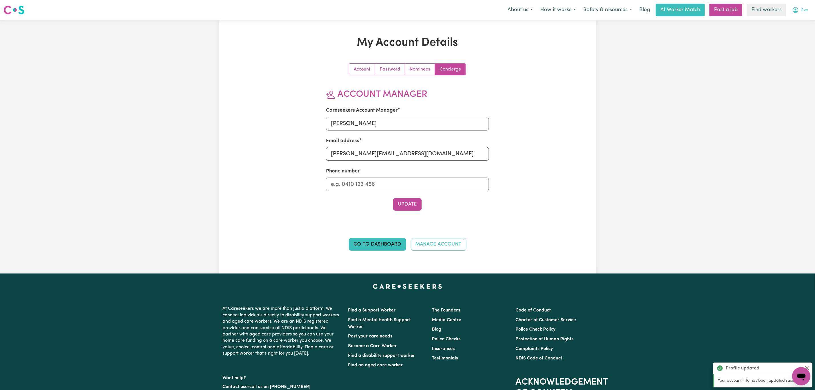
click at [805, 12] on span "Eve" at bounding box center [804, 10] width 7 height 6
click at [794, 22] on link "My Dashboard" at bounding box center [788, 22] width 45 height 11
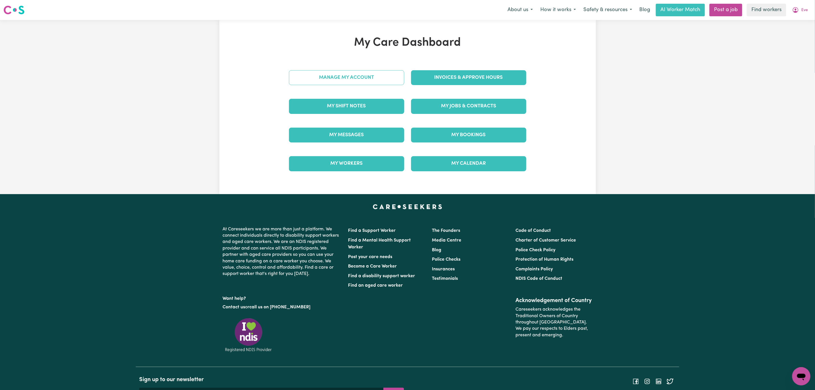
click at [361, 80] on link "Manage My Account" at bounding box center [346, 77] width 115 height 15
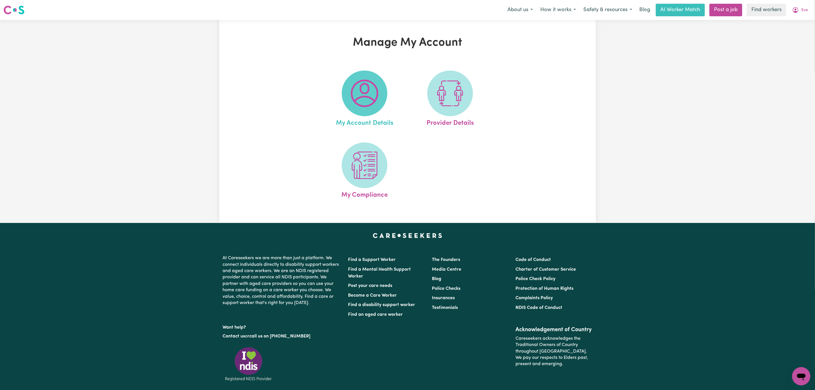
click at [367, 92] on img at bounding box center [364, 93] width 27 height 27
select select "Australian"
select select "text"
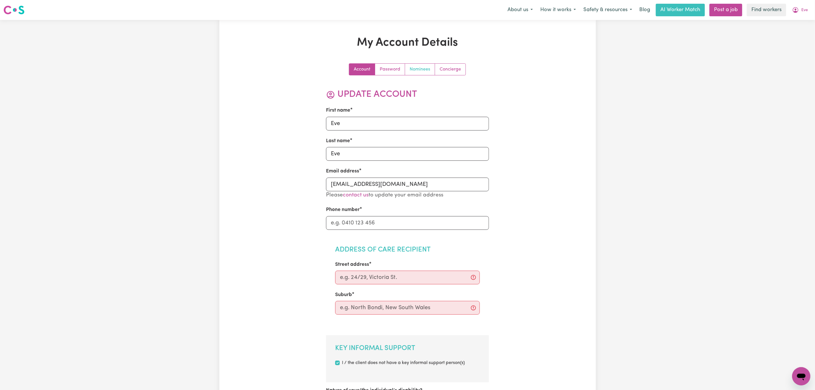
click at [419, 70] on link "Nominees" at bounding box center [420, 69] width 30 height 11
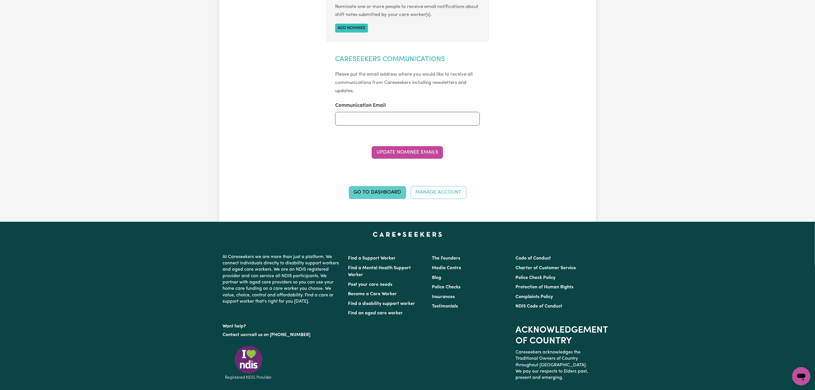
scroll to position [257, 0]
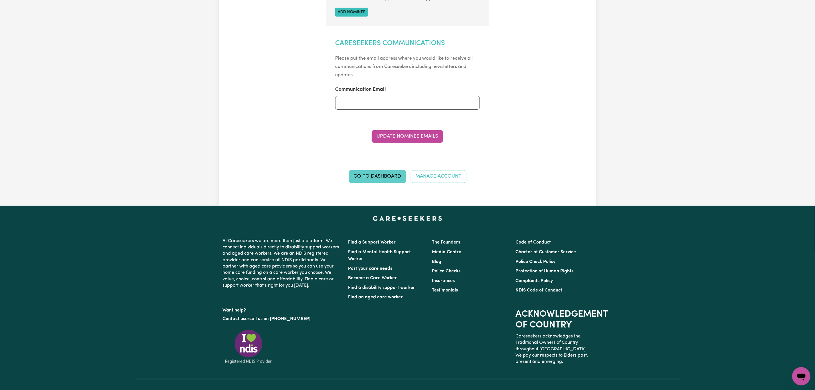
click at [366, 175] on link "Go to Dashboard" at bounding box center [377, 176] width 57 height 13
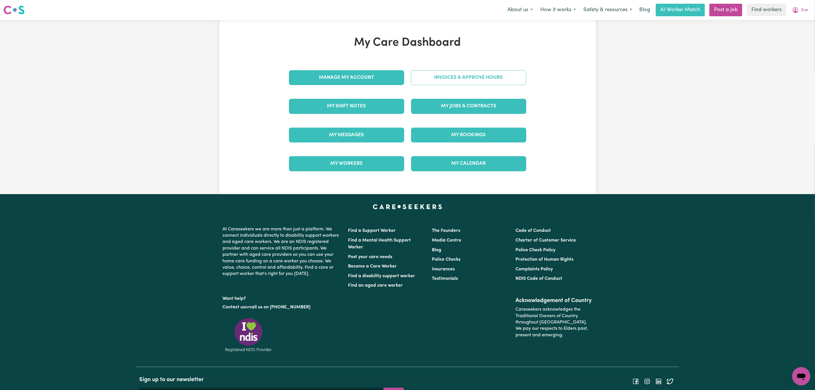
click at [439, 74] on link "Invoices & Approve Hours" at bounding box center [468, 77] width 115 height 15
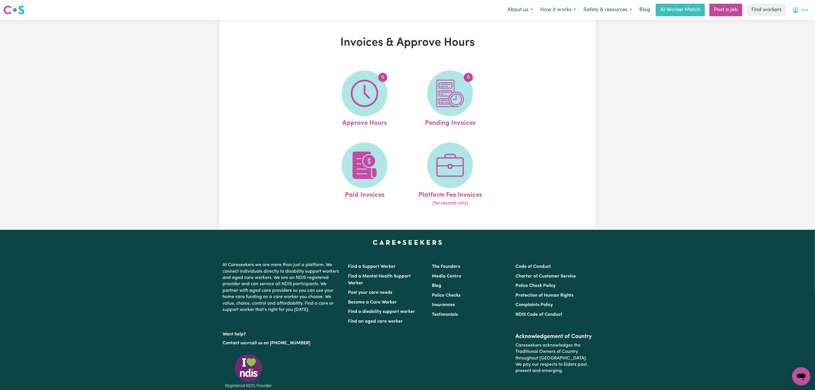
drag, startPoint x: 811, startPoint y: 10, endPoint x: 807, endPoint y: 12, distance: 5.5
click at [808, 11] on button "Eve" at bounding box center [800, 10] width 23 height 12
click at [790, 23] on link "My Dashboard" at bounding box center [788, 22] width 45 height 11
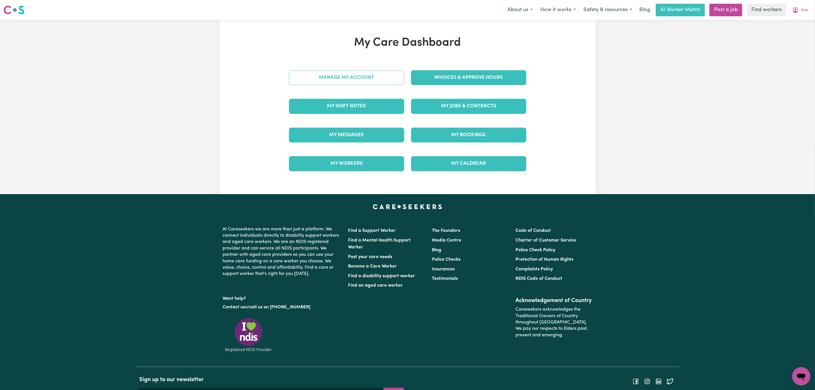
click at [395, 75] on link "Manage My Account" at bounding box center [346, 77] width 115 height 15
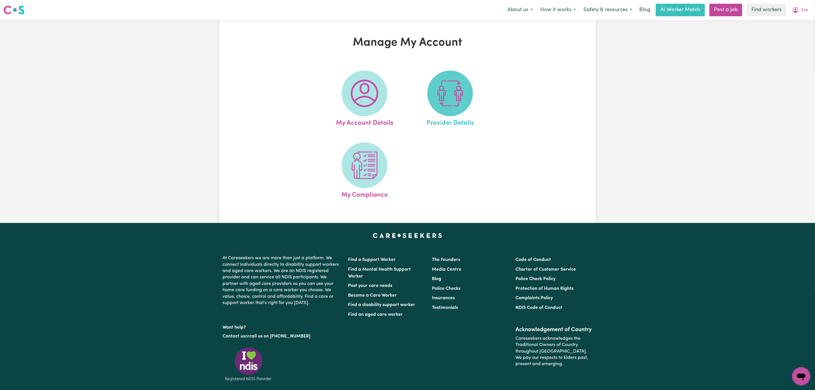
click at [442, 106] on img at bounding box center [449, 93] width 27 height 27
select select "NDIS_FUNDING_PLAN_MANAGED"
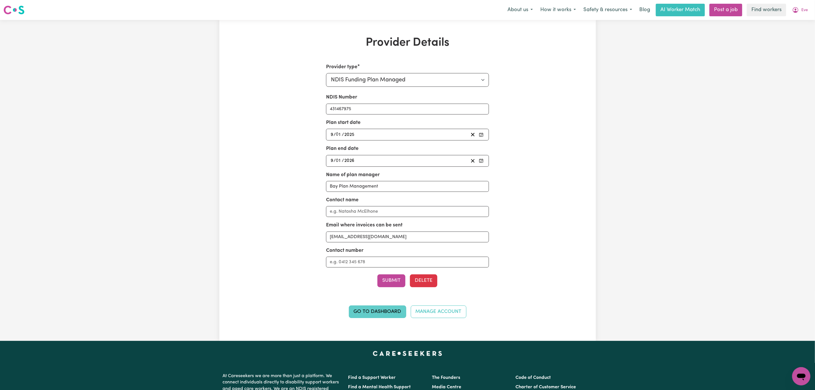
click at [369, 312] on link "Go to Dashboard" at bounding box center [377, 311] width 57 height 13
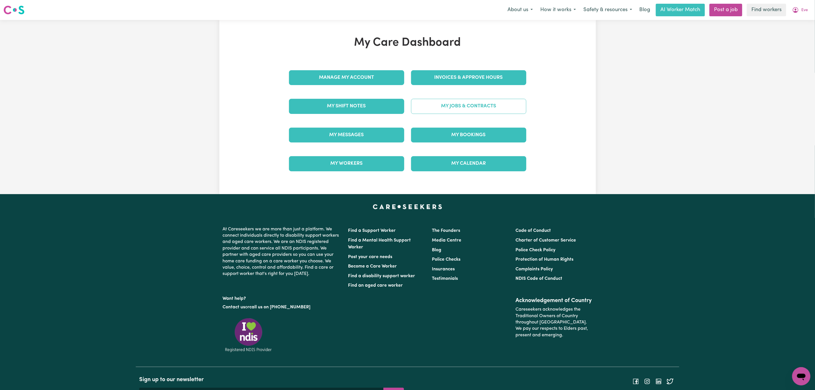
click at [490, 104] on link "My Jobs & Contracts" at bounding box center [468, 106] width 115 height 15
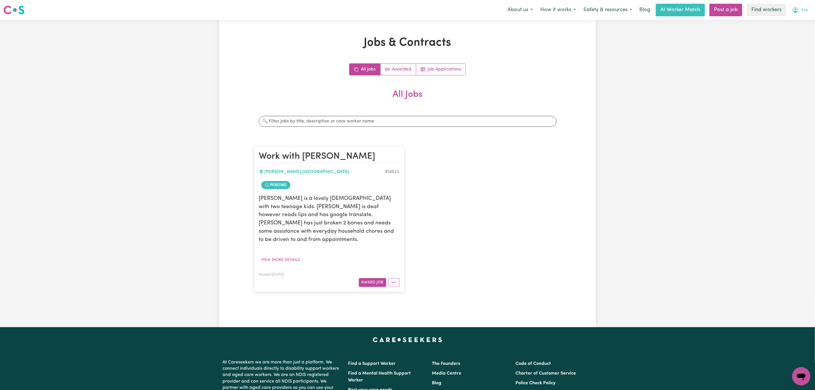
click at [805, 9] on button "Eve" at bounding box center [800, 10] width 23 height 12
click at [795, 20] on link "My Dashboard" at bounding box center [788, 22] width 45 height 11
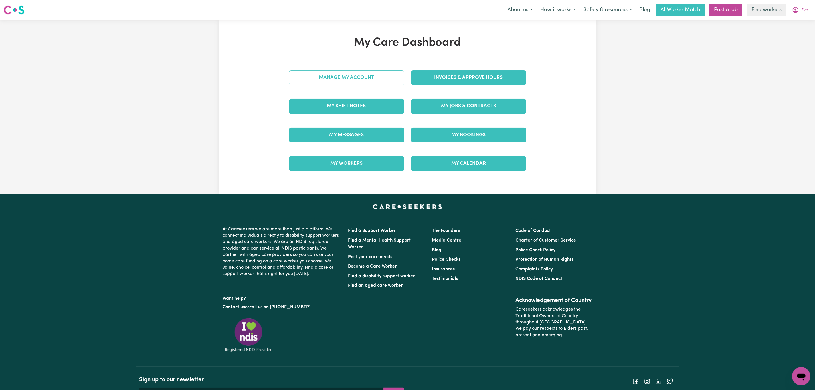
click at [317, 78] on link "Manage My Account" at bounding box center [346, 77] width 115 height 15
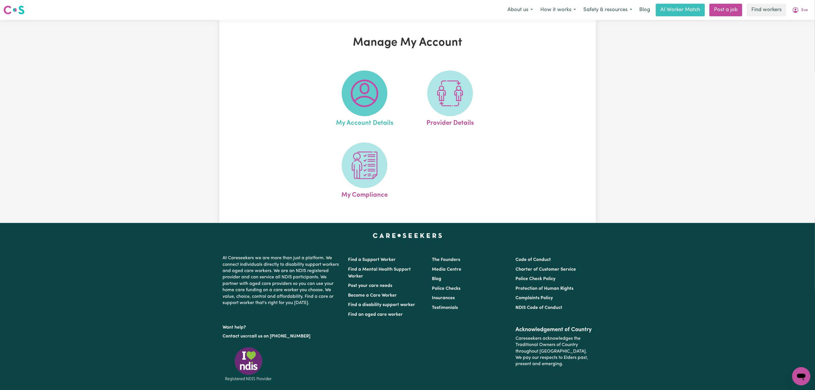
click at [365, 91] on img at bounding box center [364, 93] width 27 height 27
select select "Australian"
select select "text"
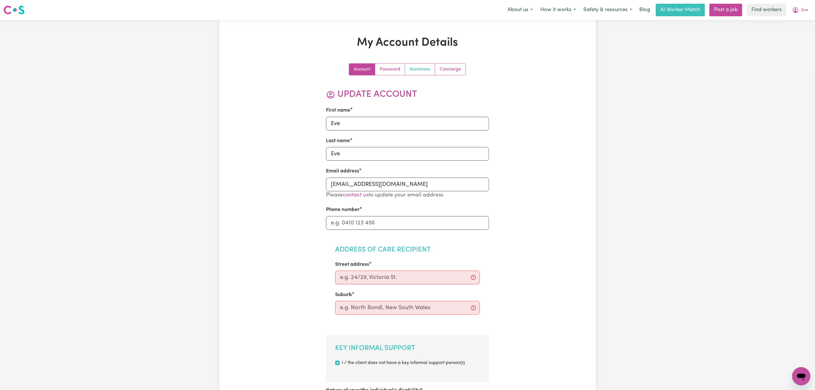
click at [415, 71] on link "Nominees" at bounding box center [420, 69] width 30 height 11
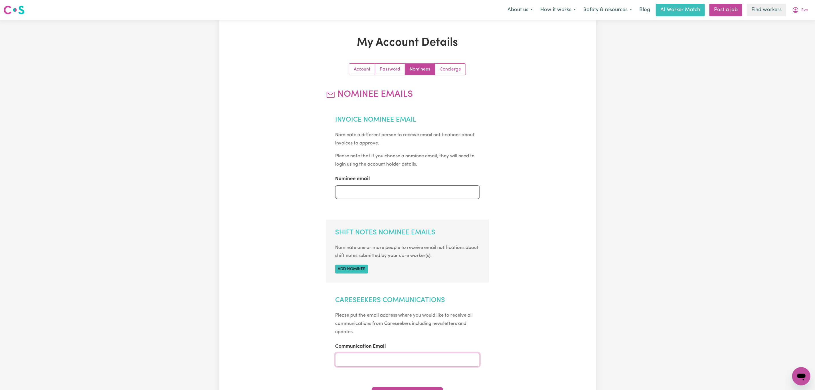
click at [350, 362] on input "Communication Email" at bounding box center [407, 360] width 145 height 14
paste input "[EMAIL_ADDRESS][DOMAIN_NAME]"
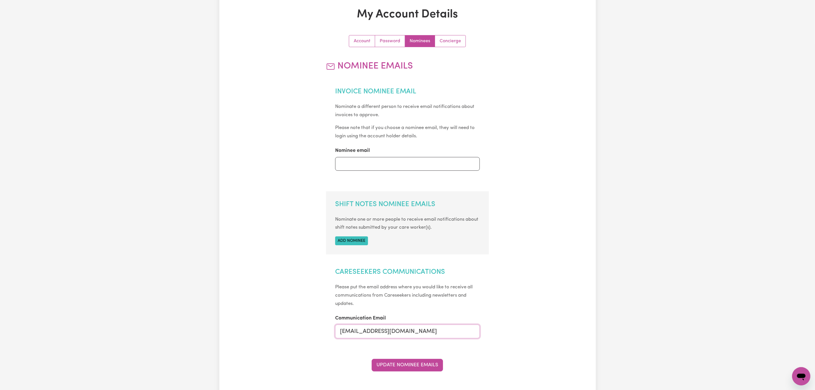
scroll to position [43, 0]
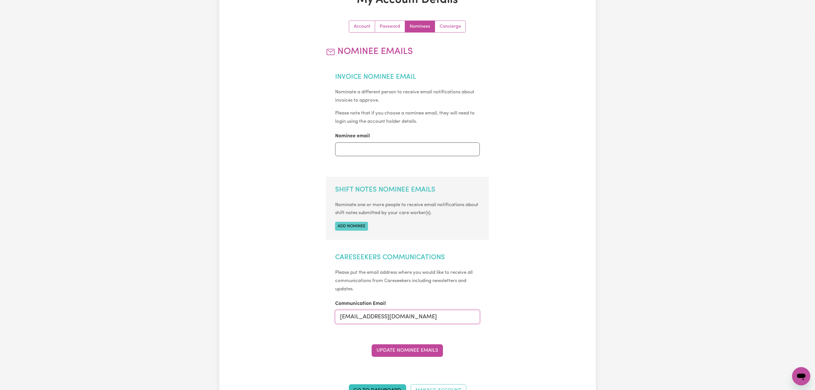
type input "[EMAIL_ADDRESS][DOMAIN_NAME]"
click at [358, 225] on button "Add nominee" at bounding box center [351, 226] width 33 height 9
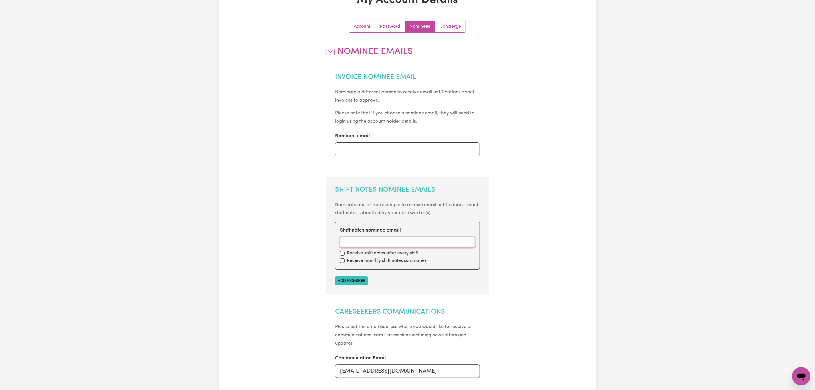
click at [403, 242] on input "Shift notes nominee email 1" at bounding box center [407, 242] width 135 height 11
paste input "[EMAIL_ADDRESS][DOMAIN_NAME]"
type input "[EMAIL_ADDRESS][DOMAIN_NAME]"
click at [341, 262] on input "checkbox" at bounding box center [342, 260] width 5 height 5
checkbox input "true"
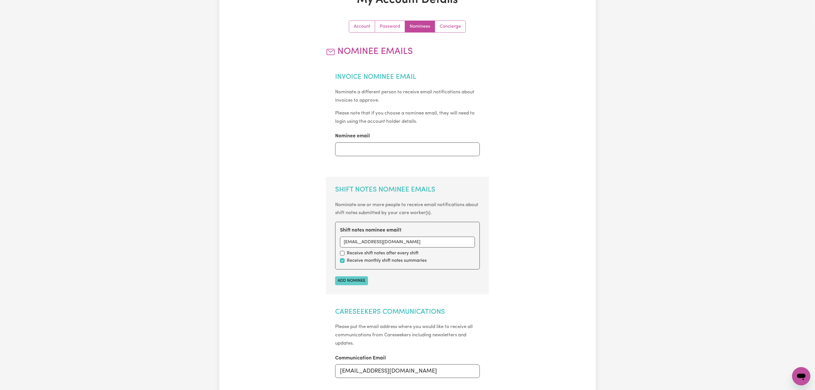
click at [359, 280] on button "Add nominee" at bounding box center [351, 280] width 33 height 9
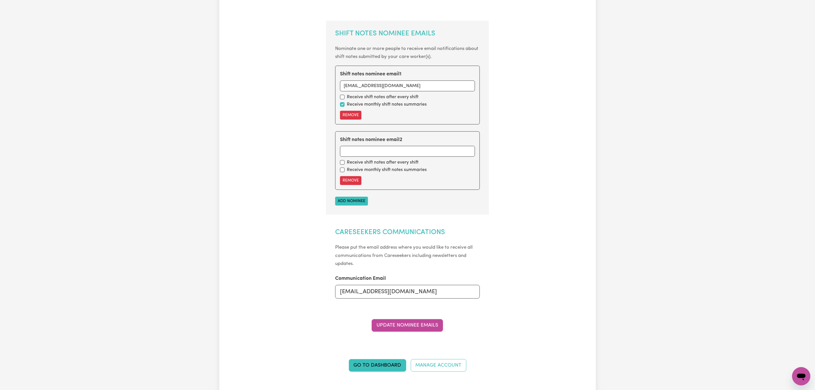
scroll to position [214, 0]
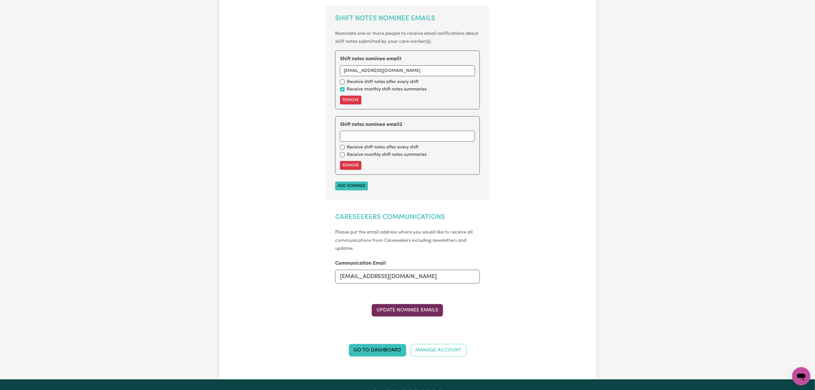
click at [416, 313] on button "Update Nominee Emails" at bounding box center [407, 310] width 71 height 13
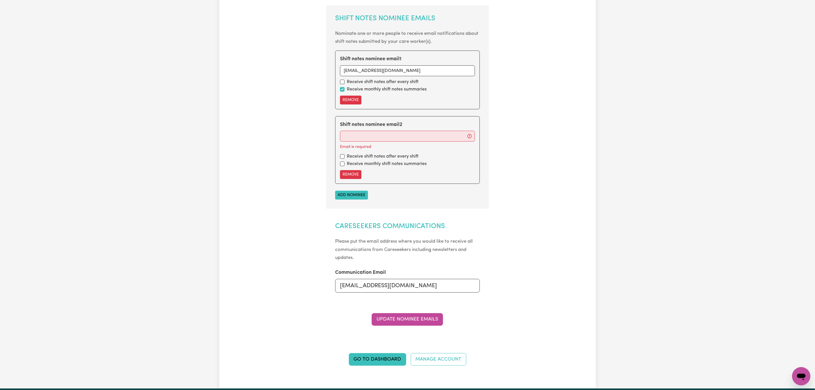
click at [496, 158] on div "Account Password Nominees Concierge Nominee Emails Invoice Nominee Email Nomina…" at bounding box center [408, 110] width 244 height 523
click at [539, 120] on div "My Account Details Account Password Nominees Concierge Nominee Emails Invoice N…" at bounding box center [407, 97] width 377 height 550
click at [270, 107] on div "My Account Details Account Password Nominees Concierge Nominee Emails Invoice N…" at bounding box center [407, 97] width 377 height 550
click at [225, 222] on div "My Account Details Account Password Nominees Concierge Nominee Emails Invoice N…" at bounding box center [407, 97] width 377 height 550
click at [376, 138] on input "Shift notes nominee email 2" at bounding box center [407, 136] width 135 height 11
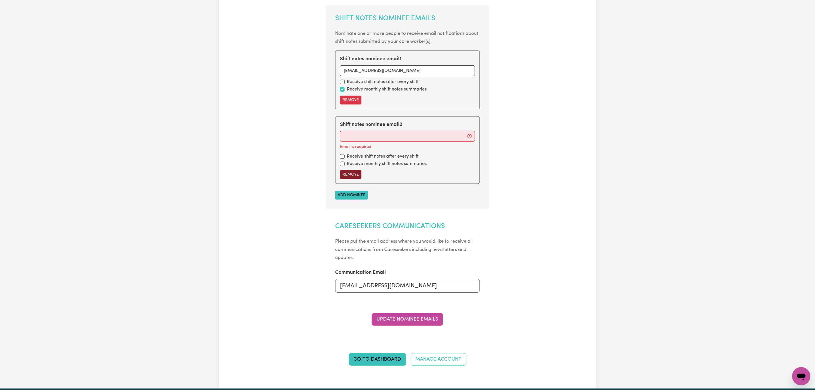
click at [350, 176] on button "Remove" at bounding box center [350, 174] width 21 height 9
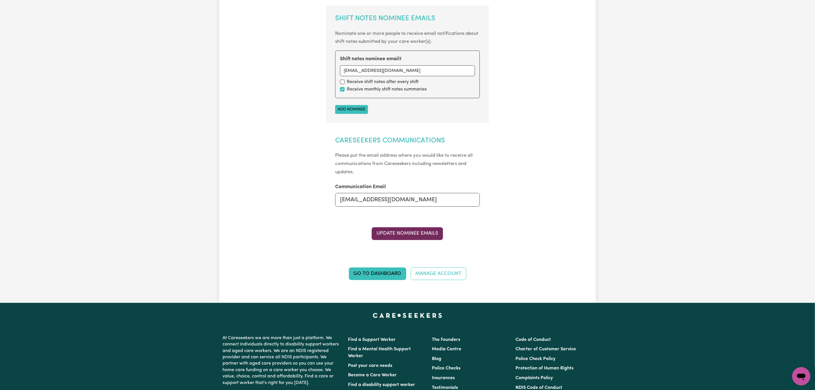
click at [396, 235] on button "Update Nominee Emails" at bounding box center [407, 233] width 71 height 13
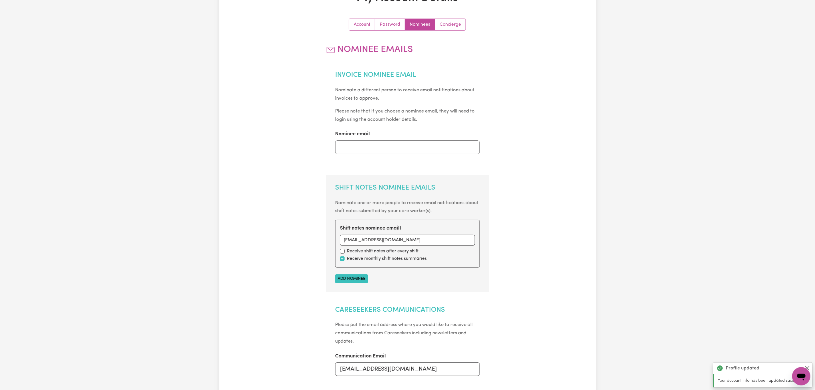
scroll to position [43, 0]
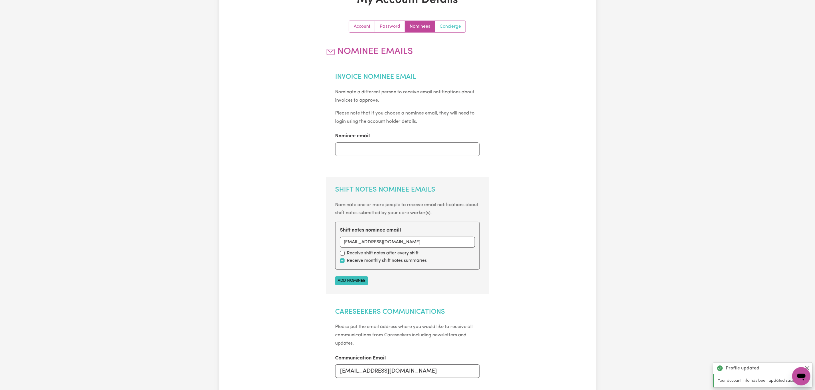
click at [450, 22] on link "Concierge" at bounding box center [450, 26] width 31 height 11
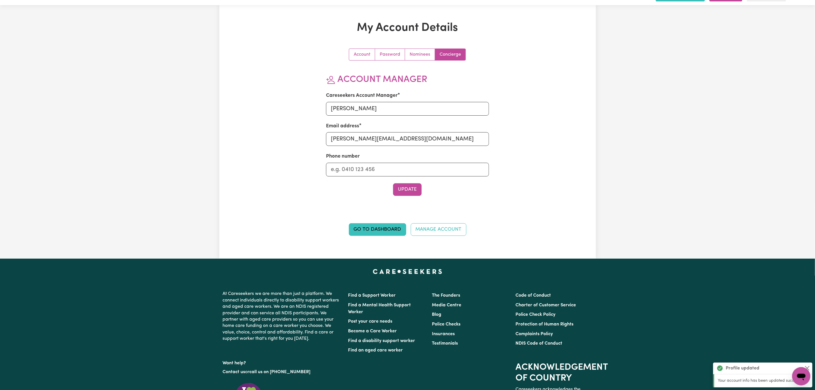
scroll to position [0, 0]
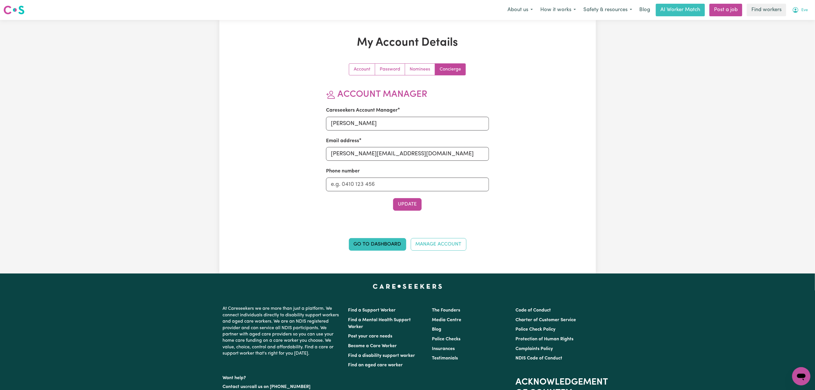
drag, startPoint x: 806, startPoint y: 12, endPoint x: 804, endPoint y: 16, distance: 4.4
click at [806, 12] on span "Eve" at bounding box center [804, 10] width 7 height 6
drag, startPoint x: 804, startPoint y: 16, endPoint x: 796, endPoint y: 24, distance: 11.5
click at [796, 24] on link "My Dashboard" at bounding box center [788, 22] width 45 height 11
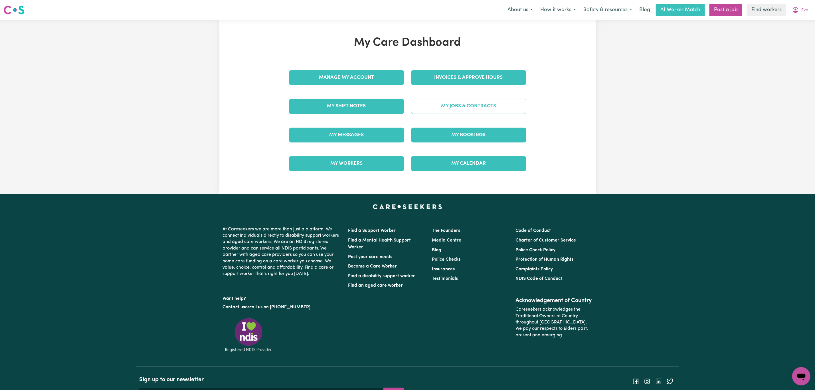
click at [438, 110] on link "My Jobs & Contracts" at bounding box center [468, 106] width 115 height 15
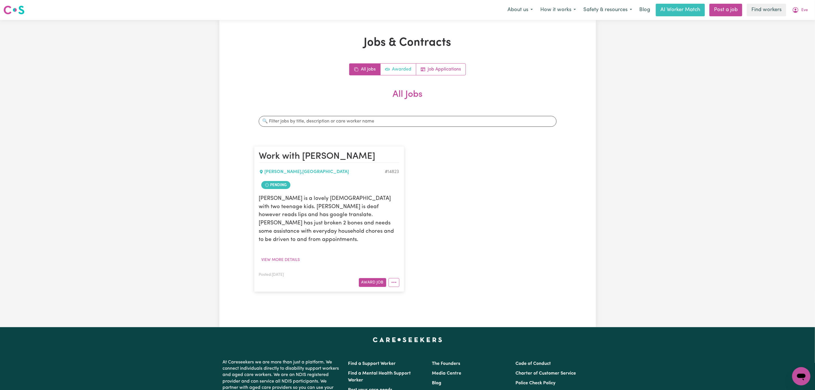
click at [392, 70] on link "Awarded" at bounding box center [399, 69] width 36 height 11
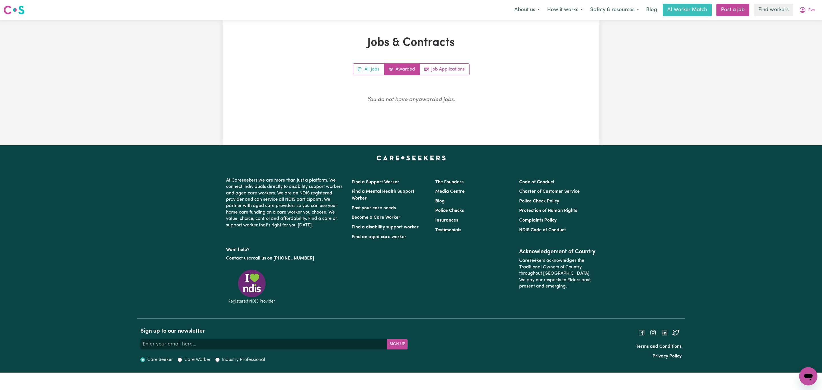
click at [362, 74] on link "All Jobs" at bounding box center [368, 69] width 31 height 11
